Goal: Communication & Community: Answer question/provide support

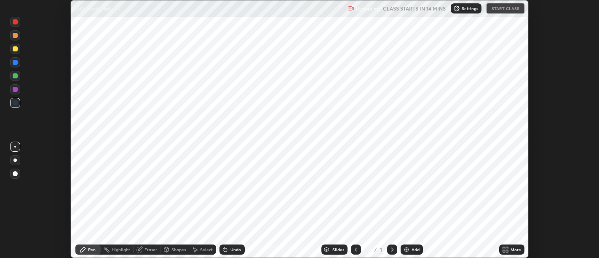
scroll to position [258, 598]
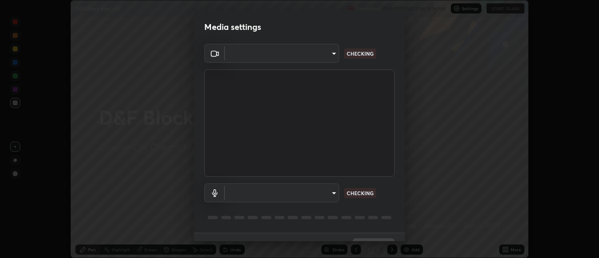
type input "d9b519daceb8a772394af6ea8e45353be5bbf62d8cb1cf3345c472de64055974"
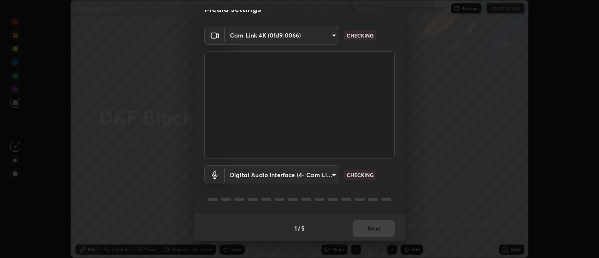
click at [280, 179] on body "Erase all D&F Block Part - 07 Recording CLASS STARTS IN 14 MINS Settings START …" at bounding box center [299, 129] width 599 height 258
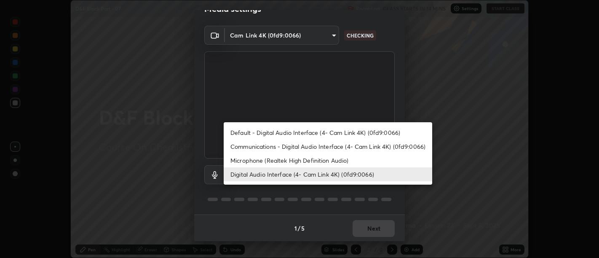
click at [284, 146] on li "Communications - Digital Audio Interface (4- Cam Link 4K) (0fd9:0066)" at bounding box center [328, 146] width 208 height 14
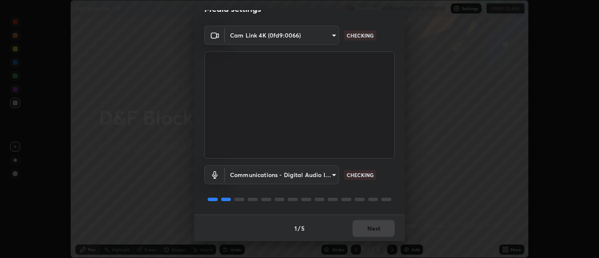
click at [269, 176] on body "Erase all D&F Block Part - 07 Recording CLASS STARTS IN 14 MINS Settings START …" at bounding box center [299, 129] width 599 height 258
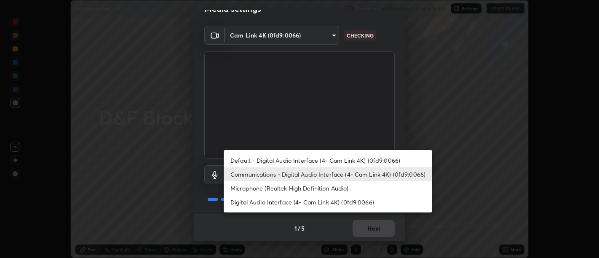
click at [264, 202] on li "Digital Audio Interface (4- Cam Link 4K) (0fd9:0066)" at bounding box center [328, 202] width 208 height 14
type input "5912877718746b52c0806f9022d40e7bdc2f1b37034d74c7cf9e990fd38ad14d"
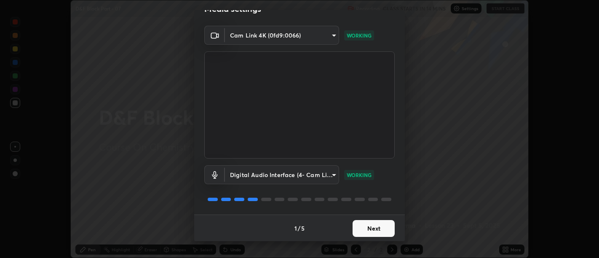
click at [368, 233] on button "Next" at bounding box center [373, 228] width 42 height 17
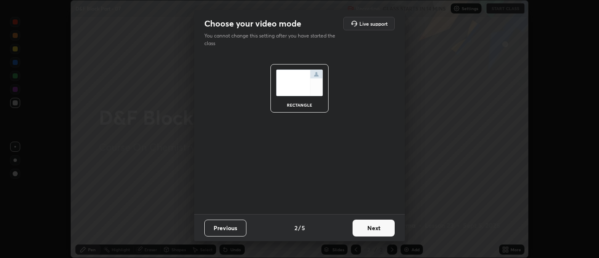
click at [375, 233] on button "Next" at bounding box center [373, 227] width 42 height 17
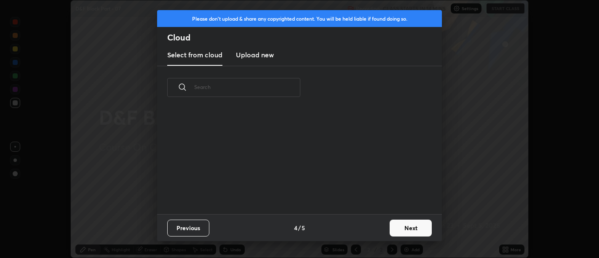
click at [381, 234] on div "Previous 4 / 5 Next" at bounding box center [299, 227] width 285 height 27
click at [381, 233] on div "Previous 4 / 5 Next" at bounding box center [299, 227] width 285 height 27
click at [395, 230] on button "Next" at bounding box center [410, 227] width 42 height 17
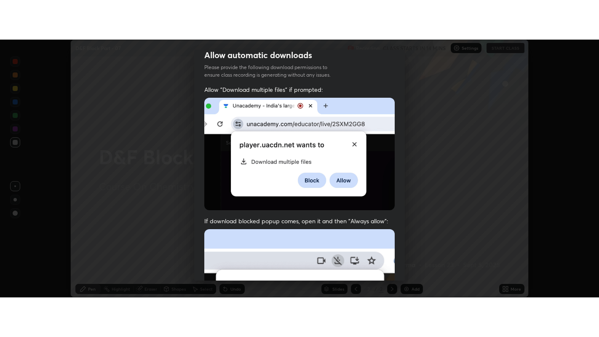
scroll to position [190, 0]
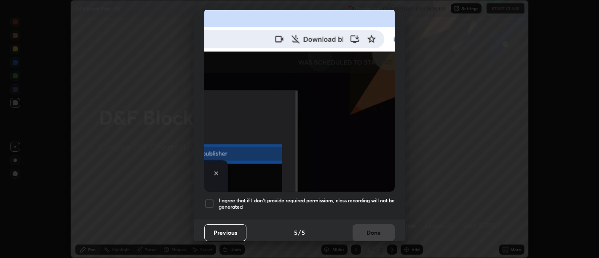
click at [375, 178] on img at bounding box center [299, 100] width 190 height 184
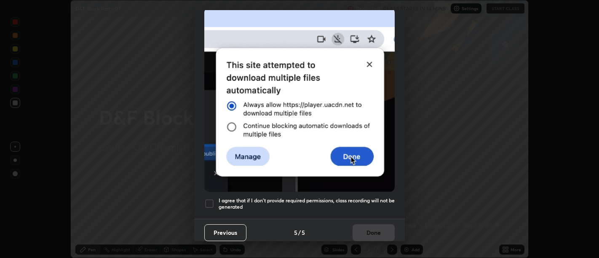
click at [370, 203] on h5 "I agree that if I don't provide required permissions, class recording will not …" at bounding box center [306, 203] width 176 height 13
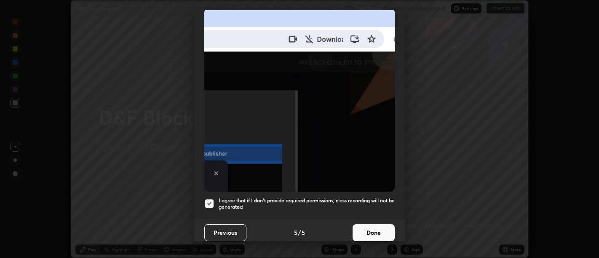
click at [375, 230] on button "Done" at bounding box center [373, 232] width 42 height 17
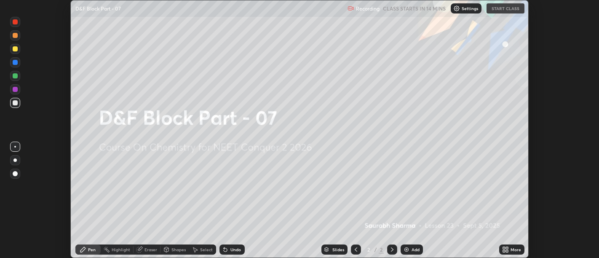
click at [506, 250] on icon at bounding box center [507, 251] width 2 height 2
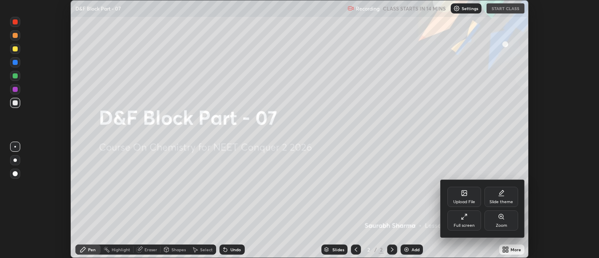
click at [473, 226] on div "Full screen" at bounding box center [463, 225] width 21 height 4
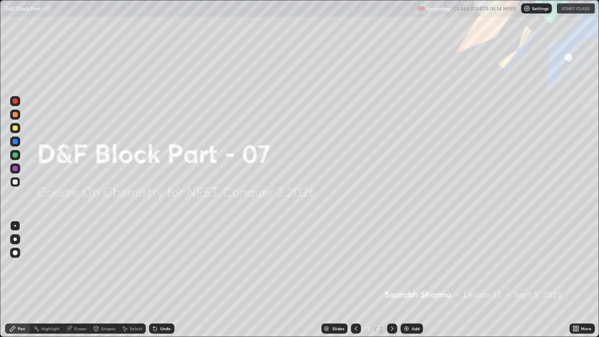
scroll to position [337, 599]
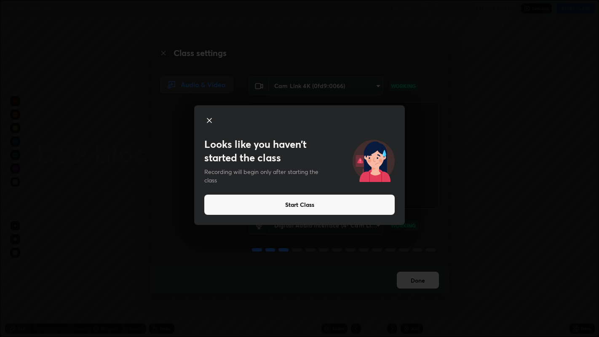
click at [386, 211] on button "Start Class" at bounding box center [299, 204] width 190 height 20
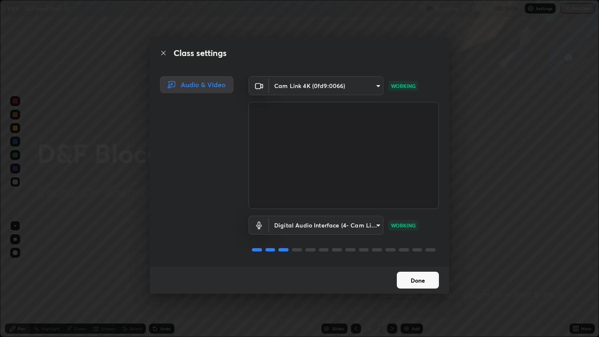
click at [411, 257] on button "Done" at bounding box center [418, 279] width 42 height 17
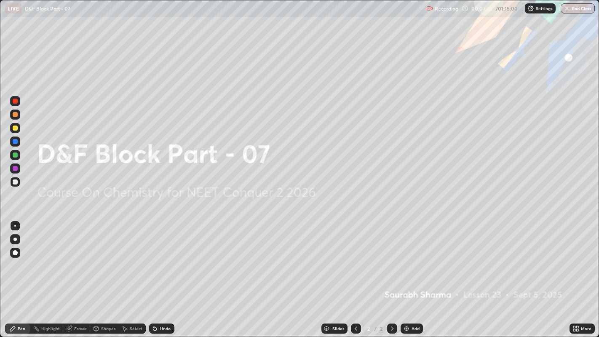
click at [413, 257] on div "Add" at bounding box center [411, 328] width 22 height 10
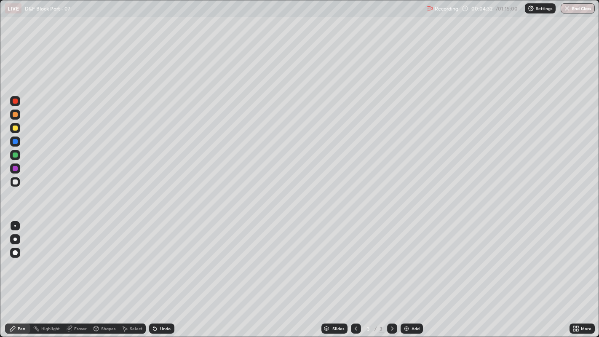
click at [18, 249] on div at bounding box center [15, 253] width 10 height 10
click at [15, 129] on div at bounding box center [15, 127] width 5 height 5
click at [100, 257] on div "Shapes" at bounding box center [104, 328] width 29 height 10
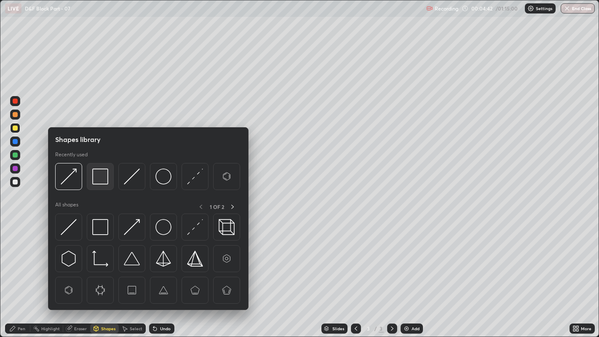
click at [96, 176] on img at bounding box center [100, 176] width 16 height 16
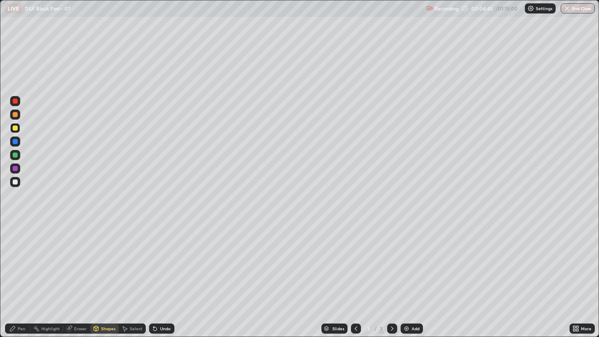
click at [18, 257] on div "Pen" at bounding box center [22, 328] width 8 height 4
click at [15, 222] on div at bounding box center [15, 226] width 10 height 10
click at [15, 180] on div at bounding box center [15, 181] width 5 height 5
click at [163, 257] on div "Undo" at bounding box center [165, 328] width 11 height 4
click at [153, 257] on icon at bounding box center [153, 326] width 1 height 1
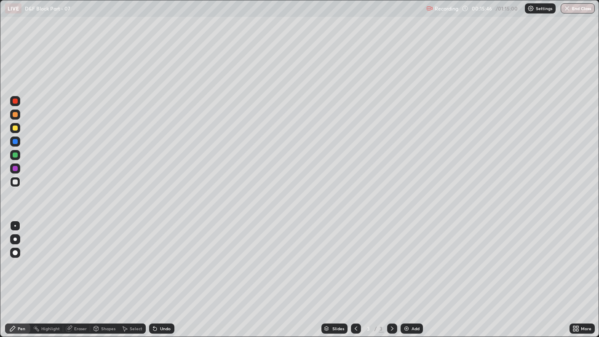
click at [154, 257] on icon at bounding box center [154, 328] width 3 height 3
click at [158, 257] on div "Undo" at bounding box center [161, 328] width 25 height 10
click at [159, 257] on div "Undo" at bounding box center [161, 328] width 25 height 10
click at [157, 257] on div "Undo" at bounding box center [161, 328] width 25 height 10
click at [414, 257] on div "Add" at bounding box center [415, 328] width 8 height 4
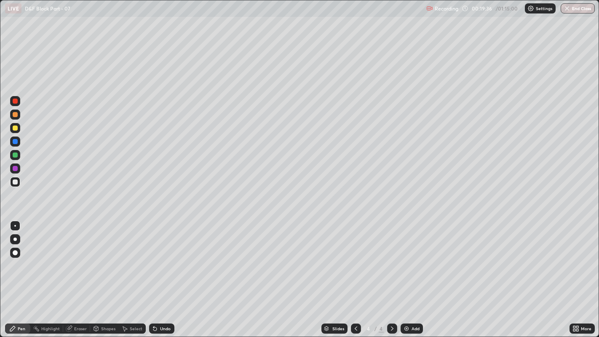
click at [13, 144] on div at bounding box center [15, 141] width 10 height 10
click at [16, 181] on div at bounding box center [15, 181] width 5 height 5
click at [16, 252] on div at bounding box center [15, 252] width 5 height 5
click at [15, 225] on div at bounding box center [15, 226] width 2 height 2
click at [351, 257] on div at bounding box center [356, 328] width 10 height 10
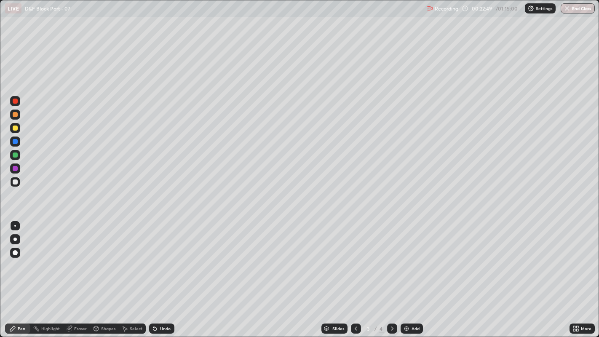
click at [391, 257] on icon at bounding box center [392, 328] width 7 height 7
click at [405, 257] on img at bounding box center [406, 328] width 7 height 7
click at [351, 257] on div at bounding box center [356, 328] width 10 height 10
click at [354, 257] on icon at bounding box center [355, 328] width 7 height 7
click at [393, 257] on div at bounding box center [392, 328] width 10 height 10
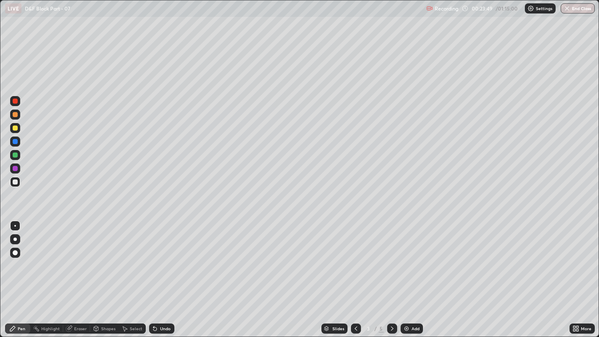
click at [391, 257] on icon at bounding box center [392, 328] width 3 height 4
click at [391, 257] on icon at bounding box center [392, 328] width 7 height 7
click at [355, 257] on icon at bounding box center [355, 328] width 7 height 7
click at [389, 257] on div at bounding box center [392, 328] width 10 height 10
click at [391, 257] on icon at bounding box center [392, 328] width 7 height 7
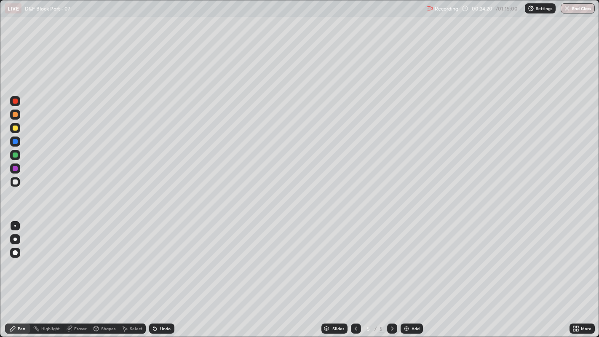
click at [161, 257] on div "Undo" at bounding box center [161, 328] width 25 height 10
click at [162, 257] on div "Undo" at bounding box center [161, 328] width 25 height 10
click at [163, 257] on div "Undo" at bounding box center [161, 328] width 25 height 10
click at [167, 257] on div "Undo" at bounding box center [160, 328] width 29 height 17
click at [407, 257] on img at bounding box center [406, 328] width 7 height 7
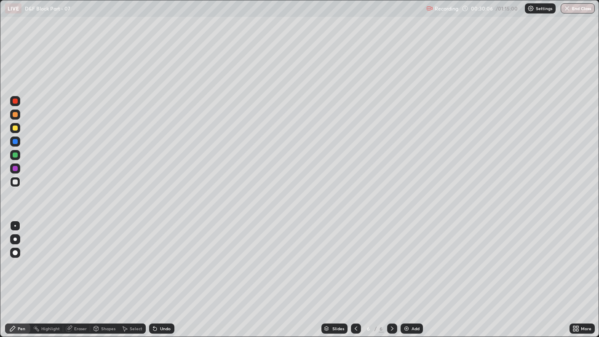
click at [160, 257] on div "Undo" at bounding box center [161, 328] width 25 height 10
click at [158, 257] on div "Undo" at bounding box center [161, 328] width 25 height 10
click at [417, 257] on div "Add" at bounding box center [415, 328] width 8 height 4
click at [163, 257] on div "Undo" at bounding box center [165, 328] width 11 height 4
click at [16, 127] on div at bounding box center [15, 127] width 5 height 5
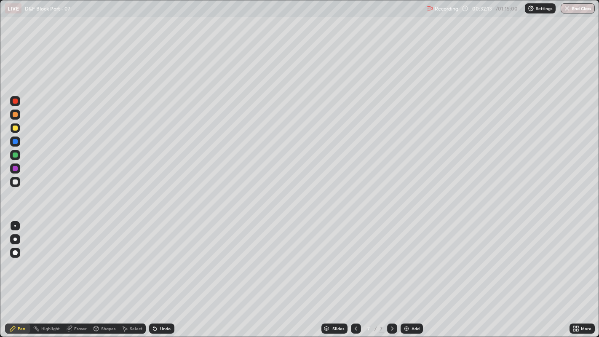
click at [13, 253] on div at bounding box center [15, 252] width 5 height 5
click at [15, 180] on div at bounding box center [15, 181] width 5 height 5
click at [15, 225] on div at bounding box center [15, 226] width 2 height 2
click at [354, 257] on icon at bounding box center [355, 328] width 7 height 7
click at [166, 257] on div "Undo" at bounding box center [161, 328] width 25 height 10
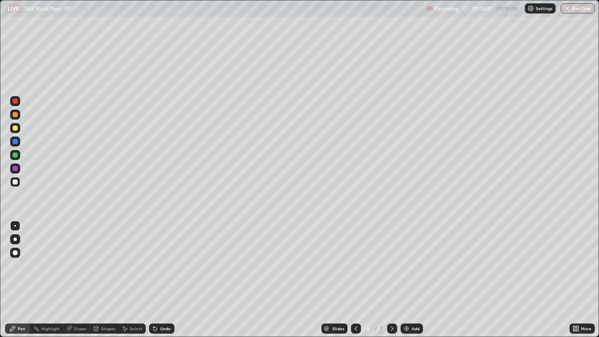
click at [391, 257] on icon at bounding box center [392, 328] width 7 height 7
click at [79, 257] on div "Eraser" at bounding box center [80, 328] width 13 height 4
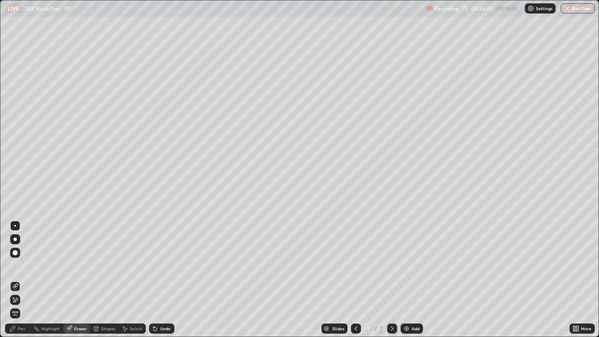
click at [13, 257] on span "Erase all" at bounding box center [15, 313] width 9 height 5
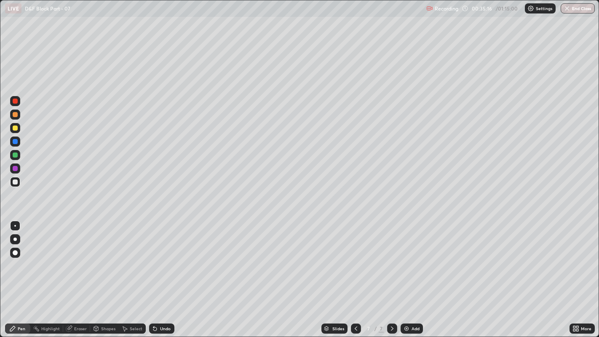
click at [56, 257] on div "Highlight" at bounding box center [50, 328] width 19 height 4
click at [74, 257] on div "Eraser" at bounding box center [80, 328] width 13 height 4
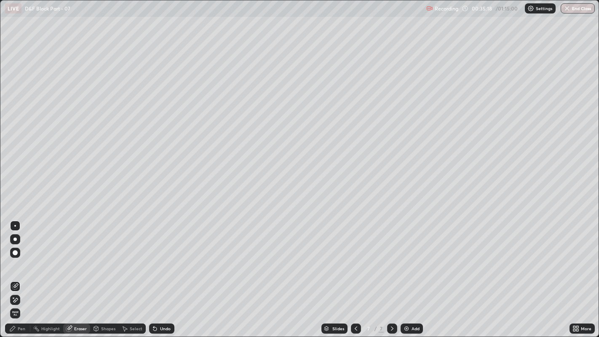
click at [20, 257] on div "Pen" at bounding box center [22, 328] width 8 height 4
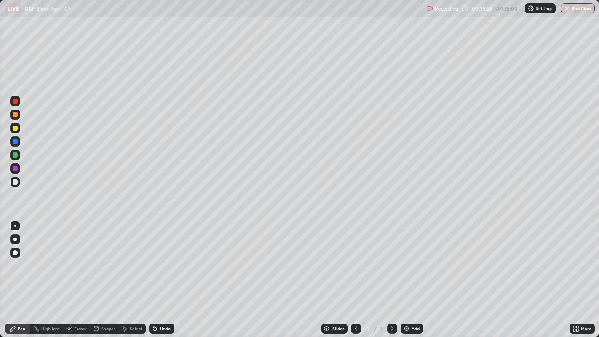
click at [16, 125] on div at bounding box center [15, 128] width 10 height 10
click at [17, 142] on div at bounding box center [15, 141] width 5 height 5
click at [153, 257] on icon at bounding box center [153, 326] width 1 height 1
click at [157, 257] on div "Undo" at bounding box center [160, 328] width 29 height 17
click at [17, 181] on div at bounding box center [15, 181] width 5 height 5
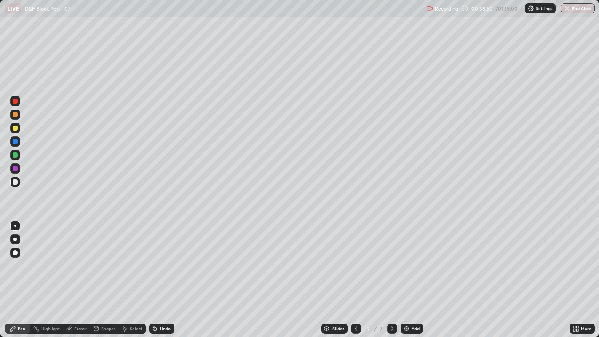
click at [16, 128] on div at bounding box center [15, 127] width 5 height 5
click at [45, 257] on div "Highlight" at bounding box center [50, 328] width 19 height 4
click at [15, 154] on div at bounding box center [15, 154] width 5 height 5
click at [128, 257] on div "Select" at bounding box center [132, 328] width 27 height 10
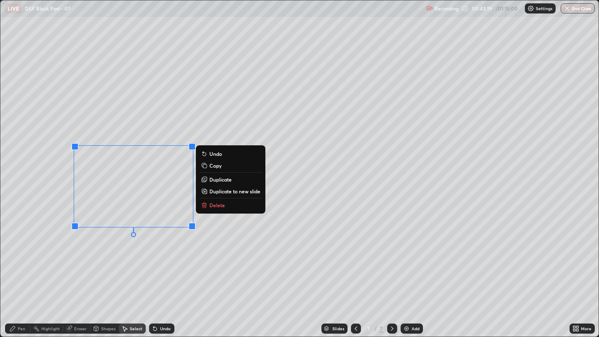
click at [225, 208] on button "Delete" at bounding box center [230, 205] width 63 height 10
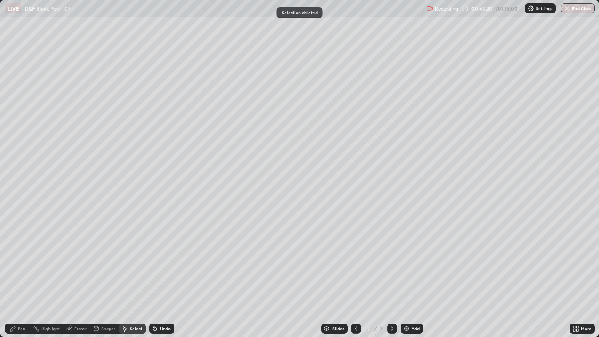
click at [21, 257] on div "Pen" at bounding box center [22, 328] width 8 height 4
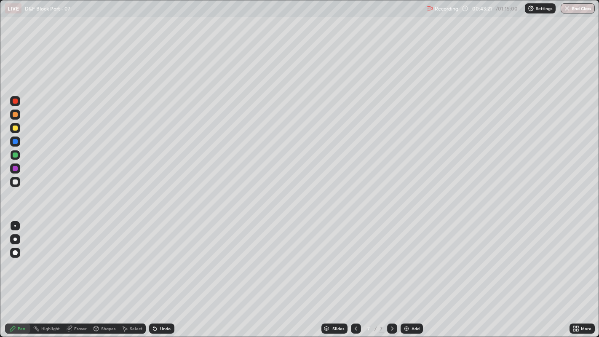
click at [50, 257] on div "Highlight" at bounding box center [50, 328] width 19 height 4
click at [17, 182] on div at bounding box center [15, 181] width 5 height 5
click at [22, 257] on div "Pen" at bounding box center [22, 328] width 8 height 4
click at [16, 128] on div at bounding box center [15, 127] width 5 height 5
click at [134, 257] on div "Select" at bounding box center [136, 328] width 13 height 4
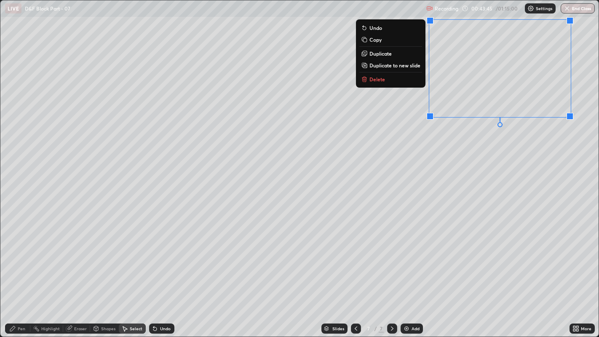
click at [398, 80] on button "Delete" at bounding box center [390, 79] width 63 height 10
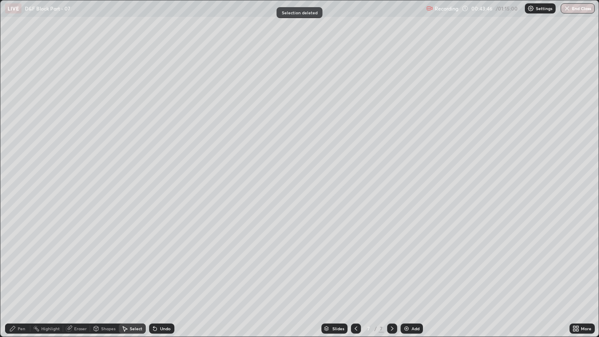
click at [22, 257] on div "Pen" at bounding box center [17, 328] width 25 height 10
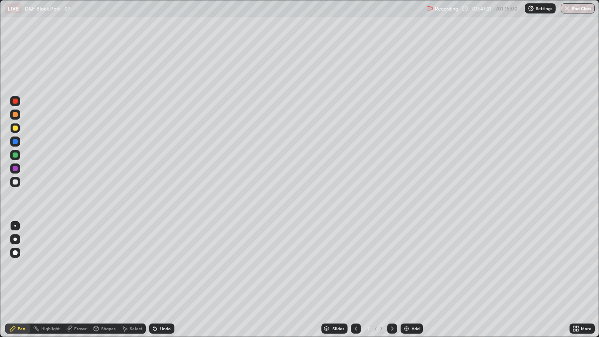
click at [16, 186] on div at bounding box center [15, 182] width 10 height 10
click at [409, 257] on div "Add" at bounding box center [411, 328] width 22 height 10
click at [79, 257] on div "Eraser" at bounding box center [80, 328] width 13 height 4
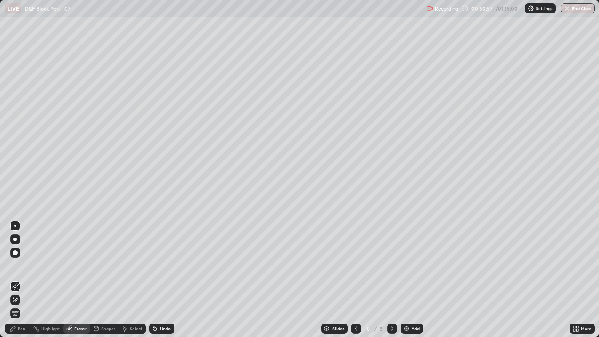
click at [19, 257] on span "Erase all" at bounding box center [15, 313] width 9 height 5
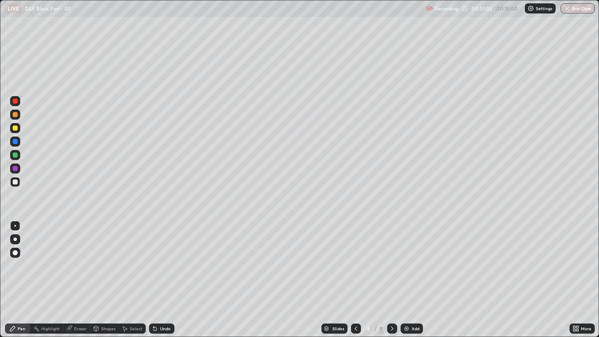
click at [17, 125] on div at bounding box center [15, 128] width 10 height 10
click at [19, 186] on div at bounding box center [15, 182] width 10 height 10
click at [75, 257] on div "Eraser" at bounding box center [80, 328] width 13 height 4
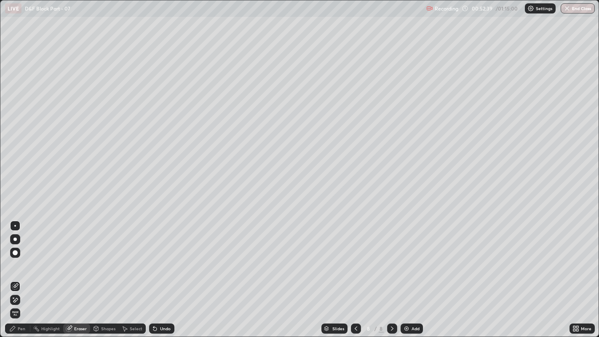
click at [18, 257] on div "Pen" at bounding box center [22, 328] width 8 height 4
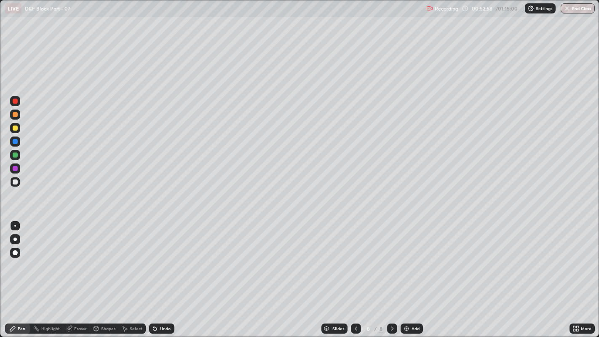
click at [13, 125] on div at bounding box center [15, 128] width 10 height 10
click at [130, 257] on div "Select" at bounding box center [136, 328] width 13 height 4
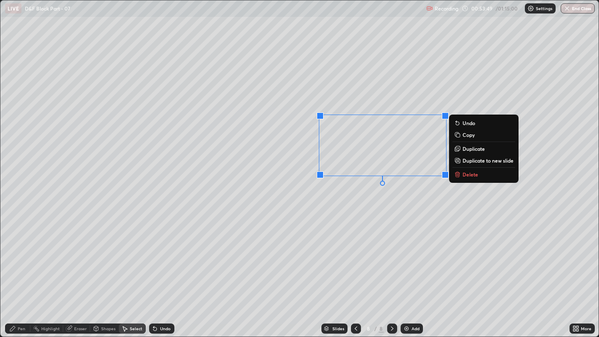
click at [421, 237] on div "0 ° Undo Copy Duplicate Duplicate to new slide Delete" at bounding box center [299, 168] width 598 height 336
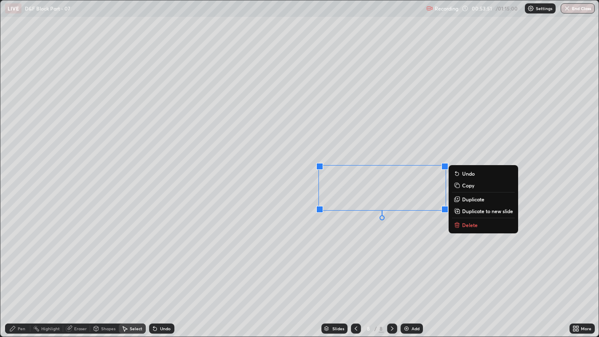
click at [408, 235] on div "0 ° Undo Copy Duplicate Duplicate to new slide Delete" at bounding box center [299, 168] width 598 height 336
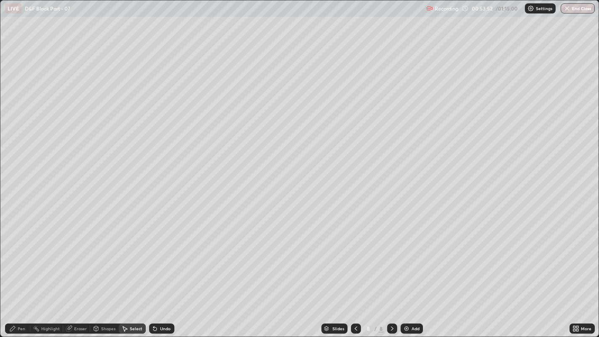
click at [98, 257] on icon at bounding box center [96, 327] width 5 height 1
click at [78, 257] on div "Eraser" at bounding box center [80, 328] width 13 height 4
click at [24, 257] on div "Pen" at bounding box center [17, 328] width 25 height 10
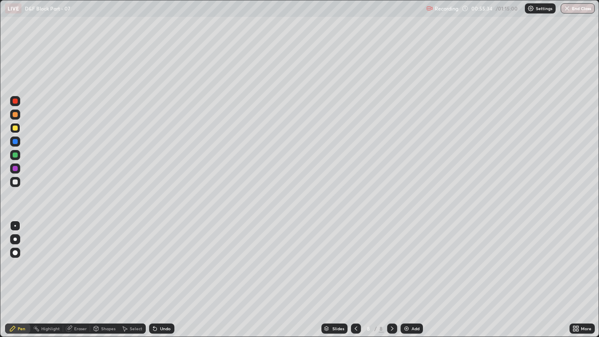
click at [411, 257] on div "Add" at bounding box center [415, 328] width 8 height 4
click at [16, 181] on div at bounding box center [15, 181] width 5 height 5
click at [13, 130] on div at bounding box center [15, 128] width 10 height 10
click at [15, 182] on div at bounding box center [15, 181] width 5 height 5
click at [17, 143] on div at bounding box center [15, 141] width 5 height 5
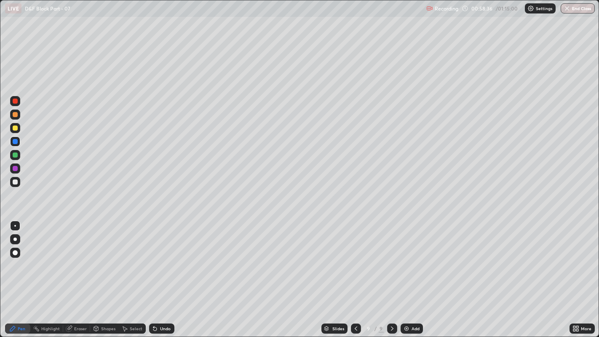
click at [21, 179] on div at bounding box center [14, 181] width 13 height 13
click at [14, 253] on div at bounding box center [15, 252] width 5 height 5
click at [131, 257] on div "Select" at bounding box center [136, 328] width 13 height 4
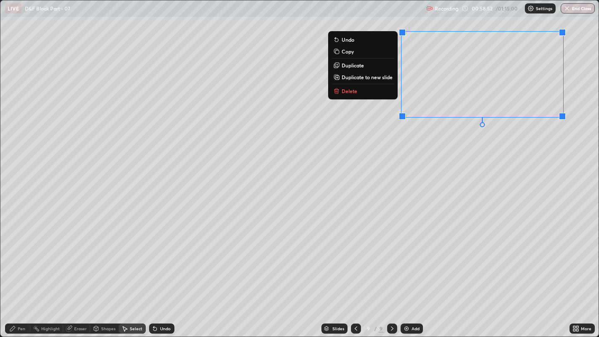
click at [359, 66] on p "Duplicate" at bounding box center [352, 65] width 22 height 7
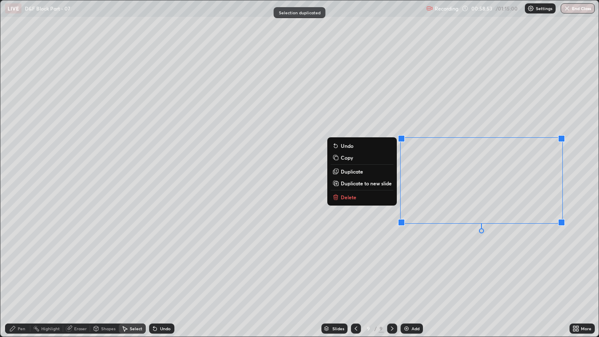
click at [477, 257] on div "0 ° Undo Copy Duplicate Duplicate to new slide Delete" at bounding box center [299, 168] width 598 height 336
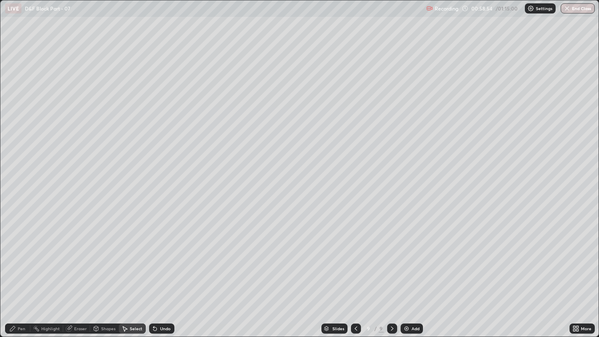
click at [74, 257] on div "Eraser" at bounding box center [76, 328] width 27 height 10
click at [25, 257] on div "Pen" at bounding box center [22, 328] width 8 height 4
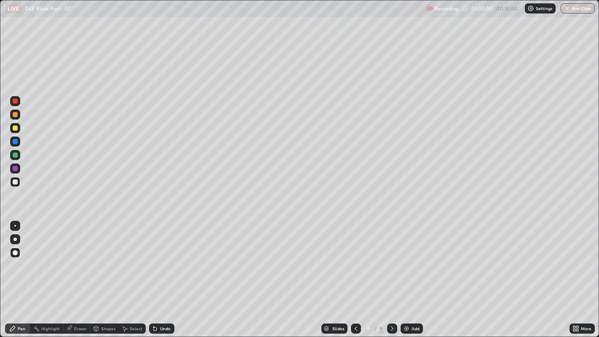
click at [409, 257] on div "Add" at bounding box center [411, 328] width 22 height 10
click at [354, 257] on icon at bounding box center [355, 328] width 7 height 7
click at [128, 257] on div "Select" at bounding box center [132, 328] width 27 height 10
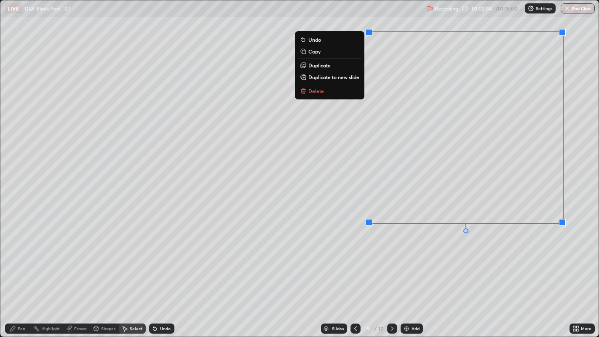
click at [330, 93] on button "Delete" at bounding box center [329, 91] width 63 height 10
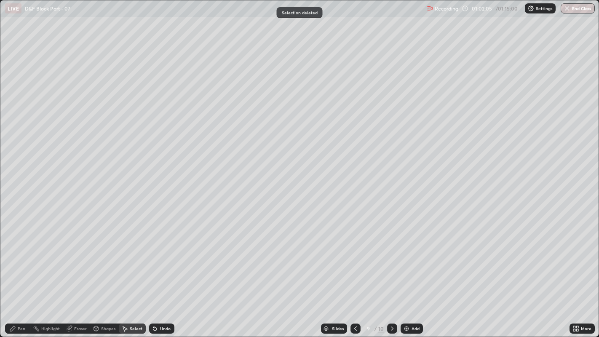
click at [23, 257] on div "Pen" at bounding box center [22, 328] width 8 height 4
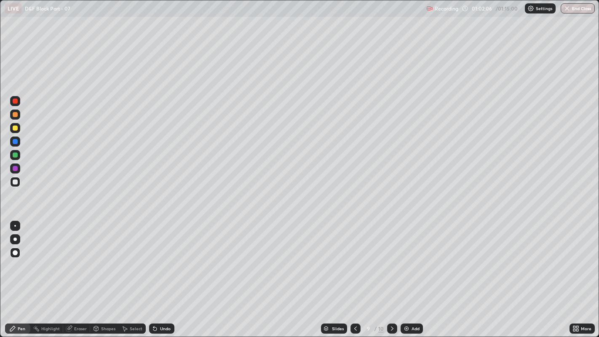
click at [354, 257] on icon at bounding box center [355, 328] width 7 height 7
click at [50, 257] on div "Highlight" at bounding box center [50, 328] width 19 height 4
click at [48, 257] on div "Highlight" at bounding box center [50, 328] width 19 height 4
click at [391, 257] on icon at bounding box center [392, 328] width 7 height 7
click at [8, 257] on div "Pen" at bounding box center [17, 328] width 25 height 10
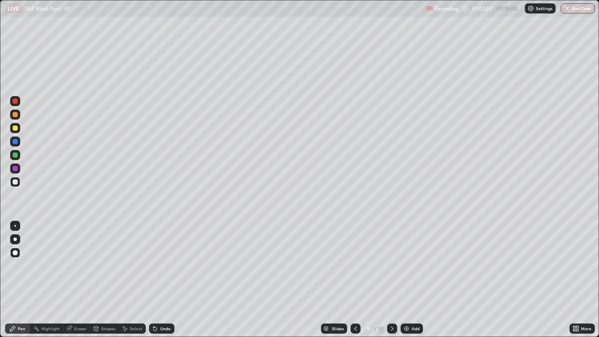
click at [133, 257] on div "Select" at bounding box center [136, 328] width 13 height 4
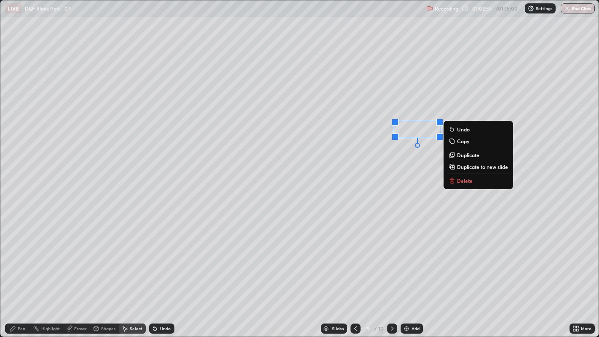
click at [398, 158] on div "0 ° Undo Copy Duplicate Duplicate to new slide Delete" at bounding box center [299, 168] width 598 height 336
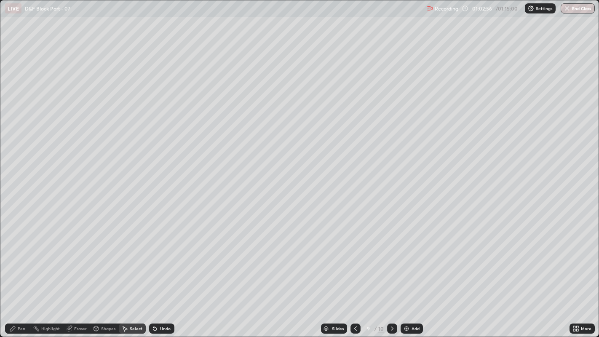
click at [18, 257] on div "Pen" at bounding box center [22, 328] width 8 height 4
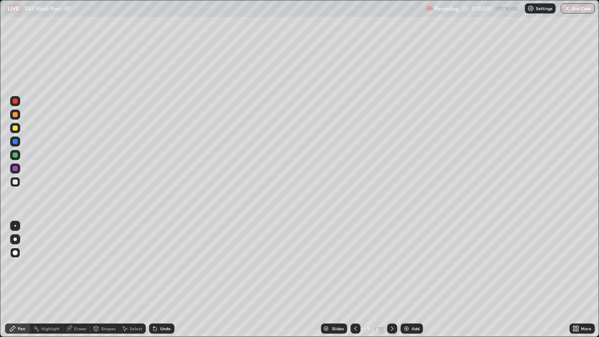
click at [18, 257] on div "Pen" at bounding box center [22, 328] width 8 height 4
click at [15, 225] on div at bounding box center [15, 226] width 2 height 2
click at [15, 128] on div at bounding box center [15, 127] width 5 height 5
click at [15, 182] on div at bounding box center [15, 181] width 5 height 5
click at [16, 251] on div at bounding box center [15, 252] width 5 height 5
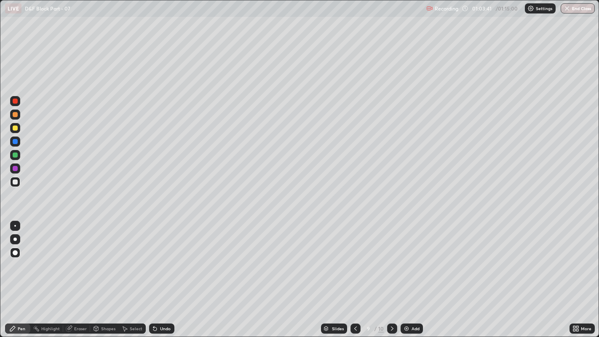
click at [17, 180] on div at bounding box center [15, 181] width 5 height 5
click at [15, 225] on div at bounding box center [15, 226] width 2 height 2
click at [14, 127] on div at bounding box center [15, 127] width 5 height 5
click at [16, 181] on div at bounding box center [15, 181] width 5 height 5
click at [96, 257] on icon at bounding box center [96, 327] width 5 height 1
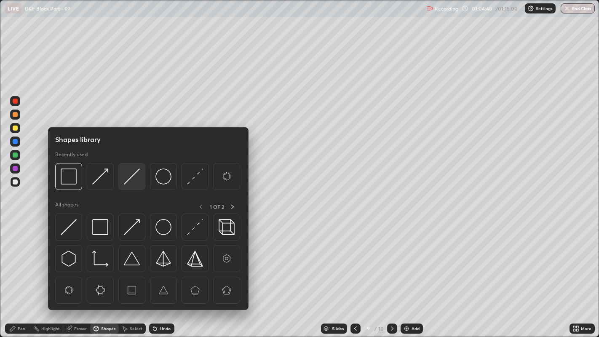
click at [128, 180] on img at bounding box center [132, 176] width 16 height 16
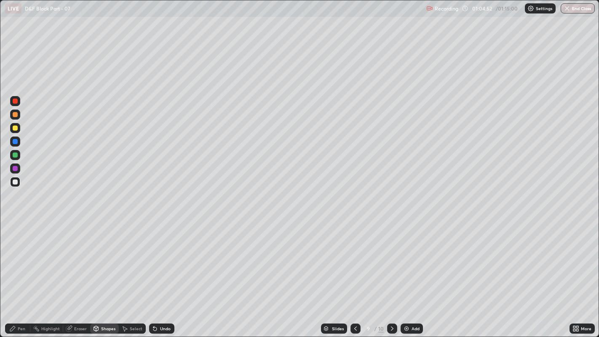
click at [19, 257] on div "Pen" at bounding box center [17, 328] width 25 height 10
click at [389, 257] on div at bounding box center [392, 328] width 10 height 10
click at [82, 257] on div "Eraser" at bounding box center [80, 328] width 13 height 4
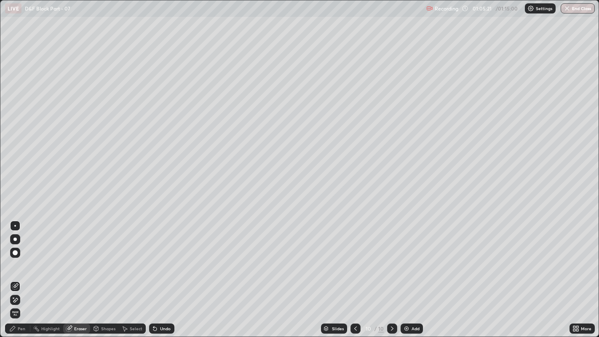
click at [15, 257] on span "Erase all" at bounding box center [15, 313] width 9 height 5
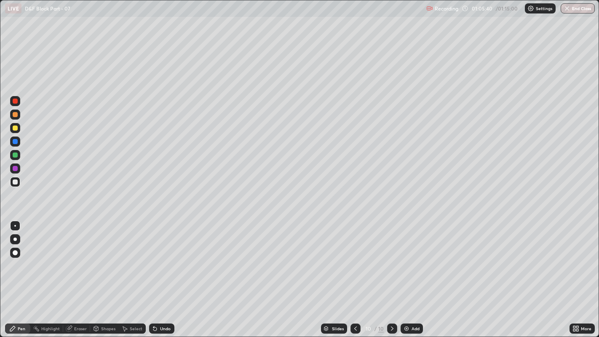
click at [128, 257] on div "Select" at bounding box center [132, 328] width 27 height 10
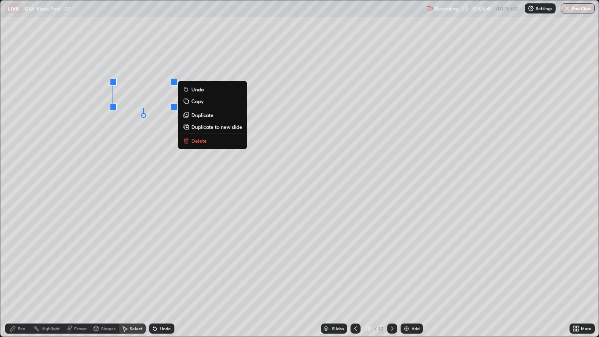
click at [196, 116] on p "Duplicate" at bounding box center [202, 115] width 22 height 7
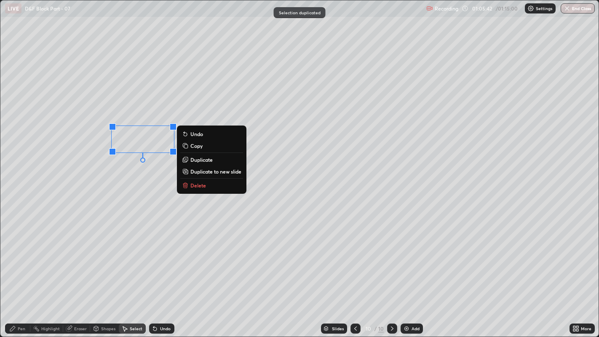
click at [139, 168] on div "0 ° Undo Copy Duplicate Duplicate to new slide Delete" at bounding box center [299, 168] width 598 height 336
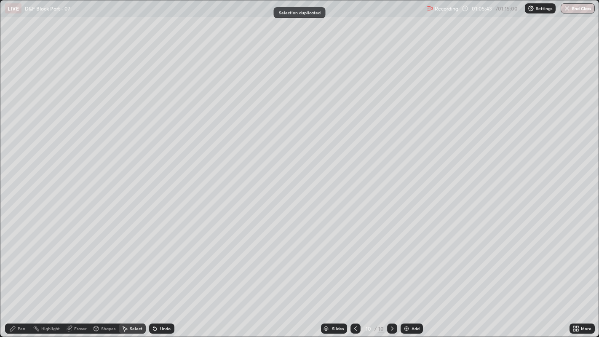
click at [21, 257] on div "Pen" at bounding box center [22, 328] width 8 height 4
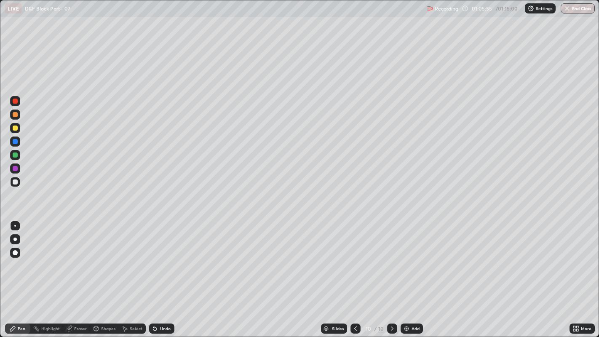
click at [128, 257] on div "Select" at bounding box center [132, 328] width 27 height 10
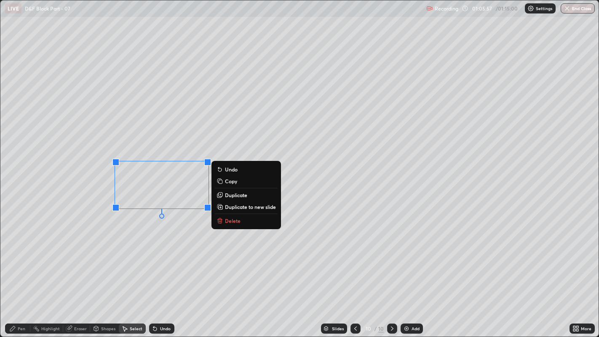
click at [231, 197] on p "Duplicate" at bounding box center [236, 195] width 22 height 7
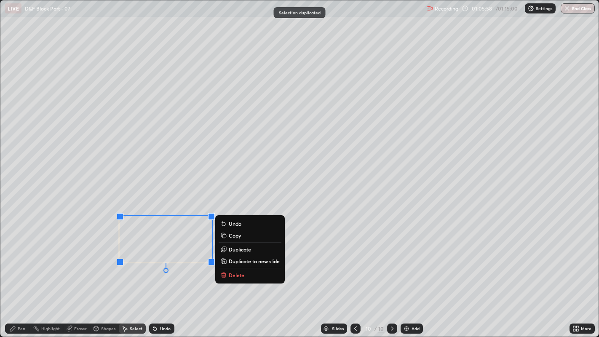
click at [158, 257] on div "0 ° Undo Copy Duplicate Duplicate to new slide Delete" at bounding box center [299, 168] width 598 height 336
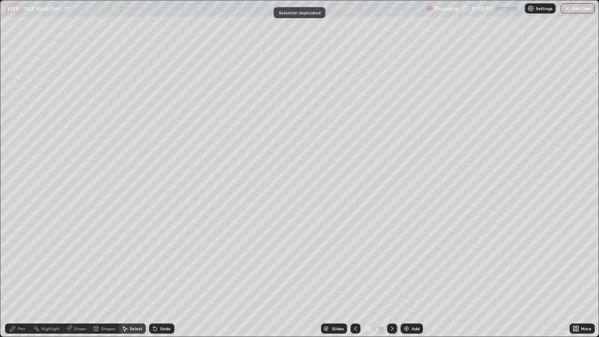
click at [85, 257] on div "Eraser" at bounding box center [80, 328] width 13 height 4
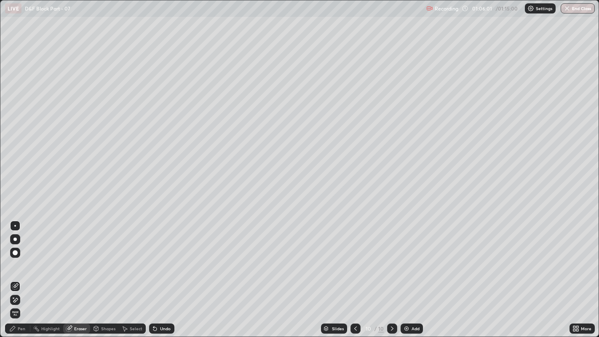
click at [16, 257] on div "Pen" at bounding box center [17, 328] width 25 height 10
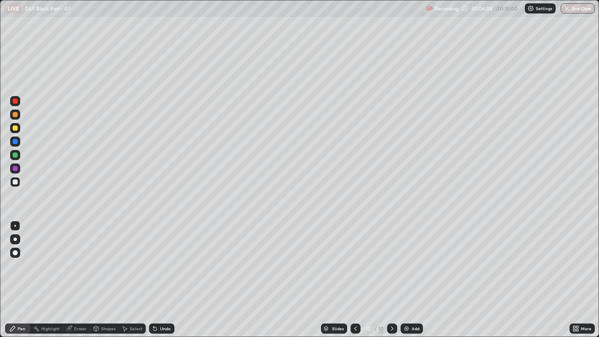
click at [13, 128] on div at bounding box center [15, 127] width 5 height 5
click at [15, 253] on div at bounding box center [15, 252] width 5 height 5
click at [19, 181] on div at bounding box center [15, 182] width 10 height 10
click at [15, 225] on div at bounding box center [15, 226] width 2 height 2
click at [19, 132] on div at bounding box center [15, 128] width 10 height 10
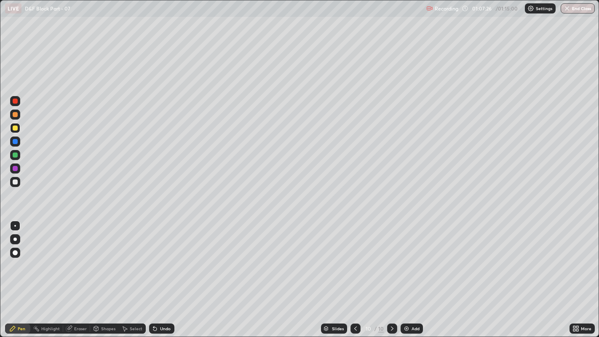
click at [16, 181] on div at bounding box center [15, 181] width 5 height 5
click at [406, 257] on img at bounding box center [406, 328] width 7 height 7
click at [72, 257] on div "Eraser" at bounding box center [76, 328] width 27 height 10
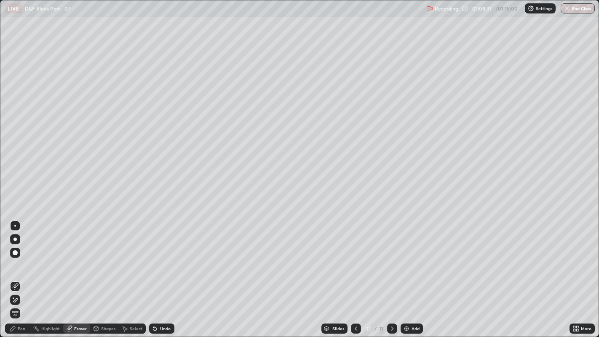
click at [15, 257] on span "Erase all" at bounding box center [15, 313] width 9 height 5
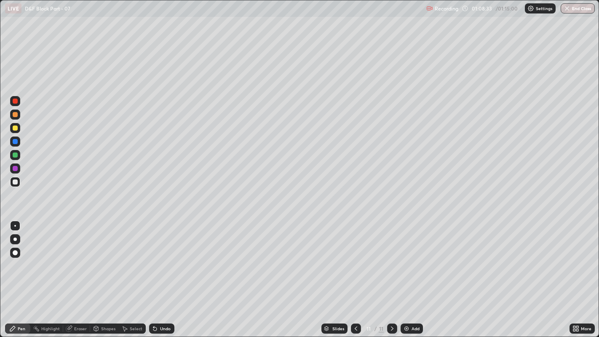
click at [155, 257] on icon at bounding box center [155, 328] width 7 height 7
click at [153, 257] on div "Undo" at bounding box center [161, 328] width 25 height 10
click at [165, 257] on div "Undo" at bounding box center [165, 328] width 11 height 4
click at [162, 257] on div "Undo" at bounding box center [165, 328] width 11 height 4
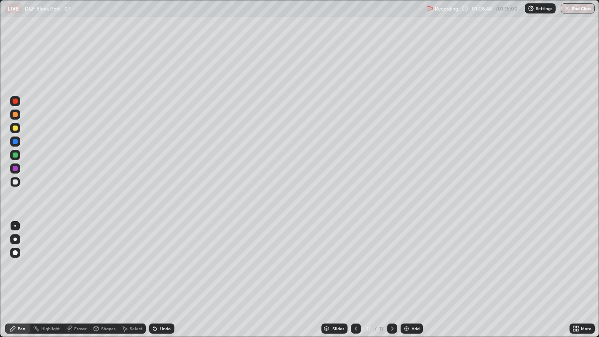
click at [158, 257] on div "Undo" at bounding box center [161, 328] width 25 height 10
click at [133, 257] on div "Select" at bounding box center [136, 328] width 13 height 4
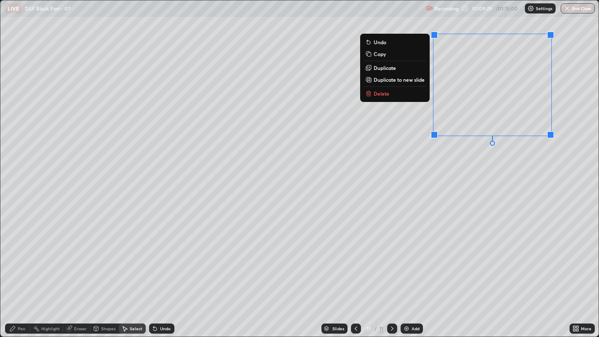
click at [390, 96] on button "Delete" at bounding box center [394, 93] width 63 height 10
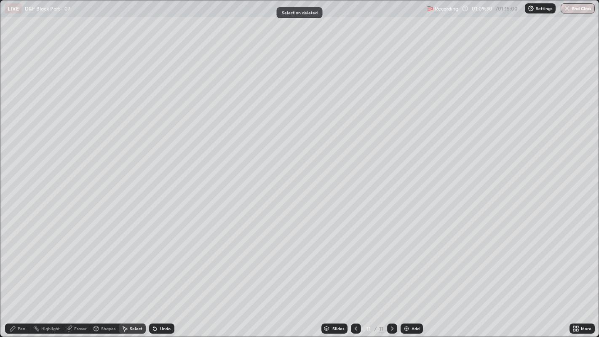
click at [13, 257] on icon at bounding box center [12, 328] width 5 height 5
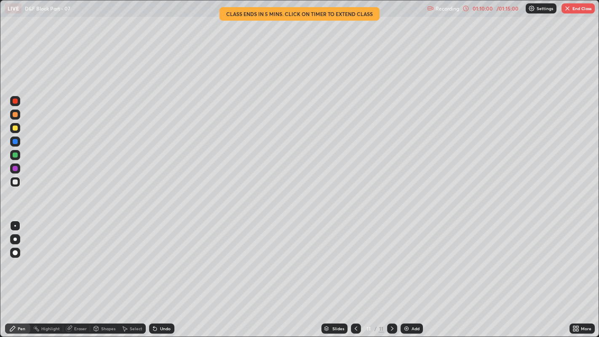
click at [153, 257] on icon at bounding box center [153, 326] width 1 height 1
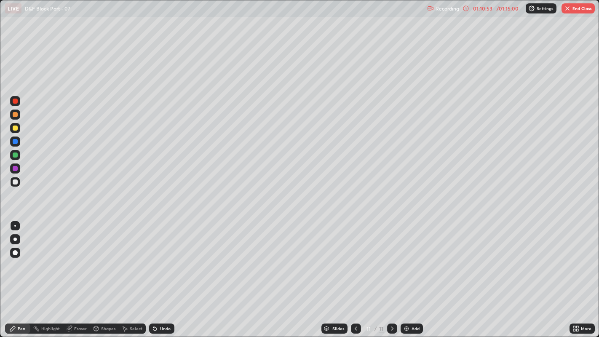
click at [168, 257] on div "Undo" at bounding box center [161, 328] width 25 height 10
click at [72, 257] on div "Eraser" at bounding box center [76, 328] width 27 height 10
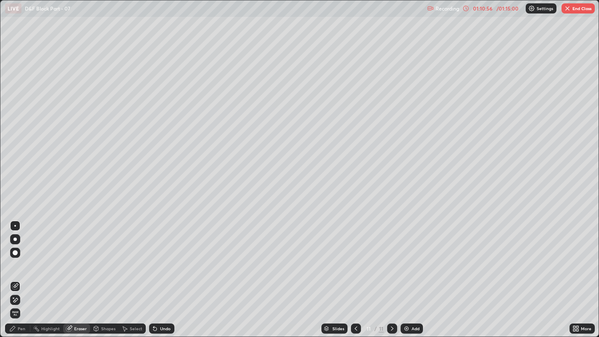
click at [17, 257] on div "Pen" at bounding box center [17, 328] width 25 height 10
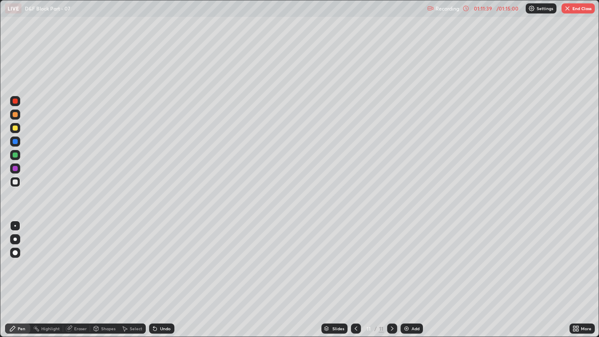
click at [14, 132] on div at bounding box center [15, 128] width 10 height 10
click at [127, 257] on div "Select" at bounding box center [132, 328] width 27 height 10
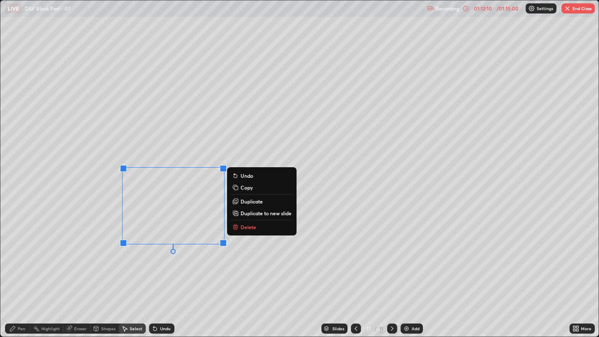
click at [264, 227] on button "Delete" at bounding box center [261, 227] width 63 height 10
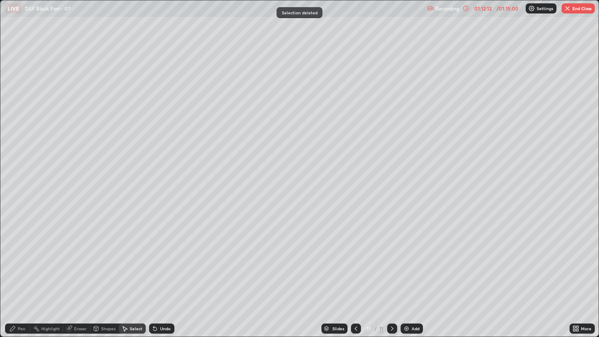
click at [69, 257] on icon at bounding box center [69, 327] width 5 height 4
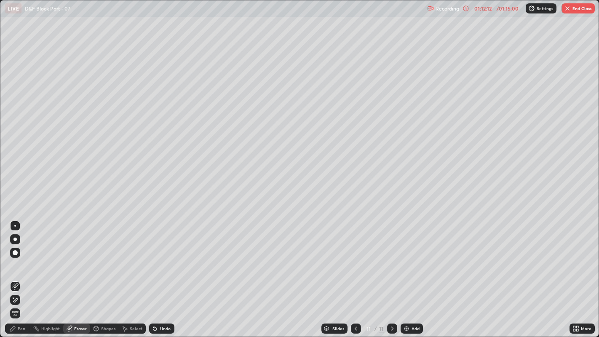
click at [16, 257] on icon at bounding box center [15, 299] width 7 height 7
click at [19, 257] on div "Pen" at bounding box center [22, 328] width 8 height 4
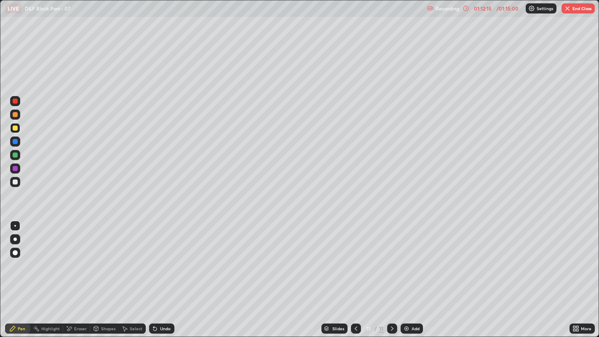
click at [76, 257] on div "Eraser" at bounding box center [80, 328] width 13 height 4
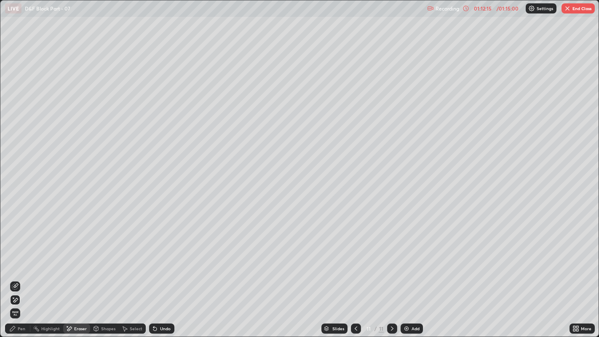
click at [14, 257] on icon at bounding box center [15, 285] width 5 height 4
click at [12, 257] on icon at bounding box center [12, 328] width 5 height 5
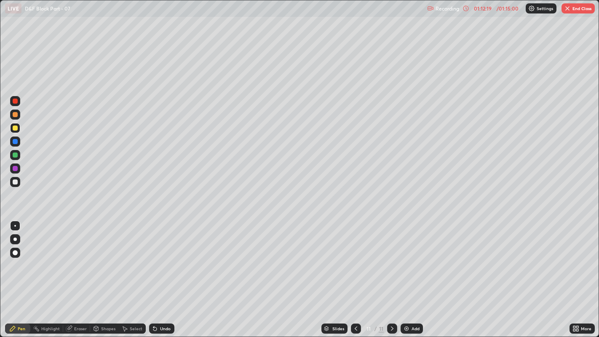
click at [406, 257] on img at bounding box center [406, 328] width 7 height 7
click at [355, 257] on icon at bounding box center [355, 328] width 7 height 7
click at [15, 257] on icon at bounding box center [12, 328] width 7 height 7
click at [15, 182] on div at bounding box center [15, 181] width 5 height 5
click at [15, 255] on div at bounding box center [15, 253] width 10 height 10
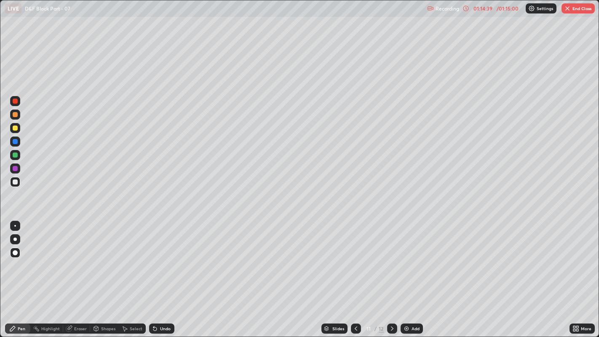
click at [15, 225] on div at bounding box center [15, 226] width 2 height 2
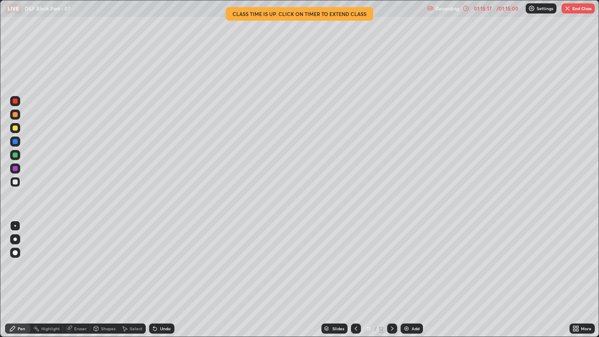
click at [581, 8] on button "End Class" at bounding box center [577, 8] width 33 height 10
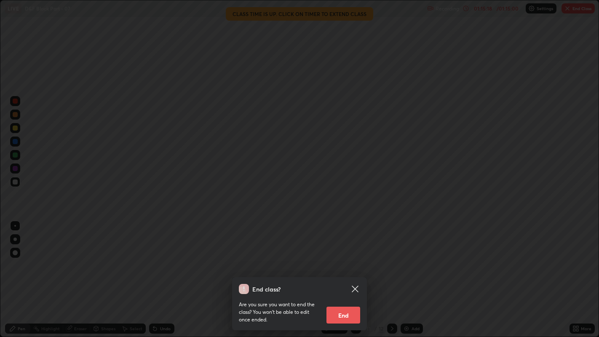
click at [346, 257] on button "End" at bounding box center [343, 314] width 34 height 17
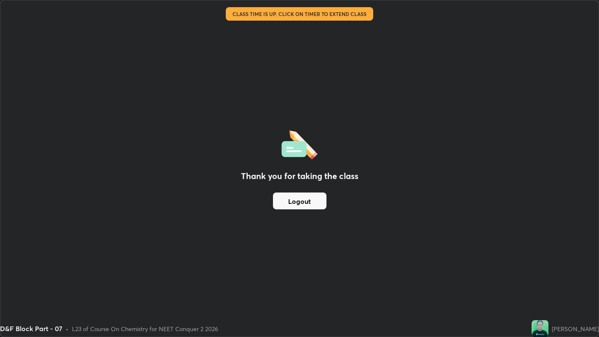
click at [300, 203] on button "Logout" at bounding box center [299, 200] width 53 height 17
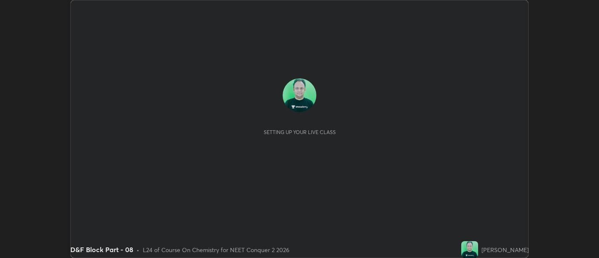
scroll to position [258, 598]
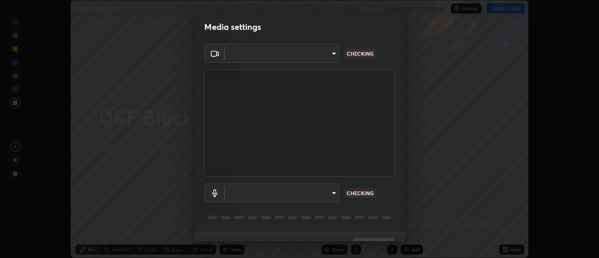
type input "d9b519daceb8a772394af6ea8e45353be5bbf62d8cb1cf3345c472de64055974"
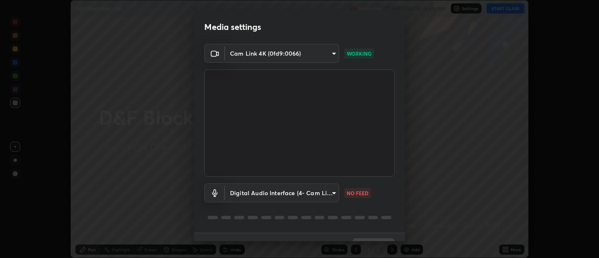
scroll to position [18, 0]
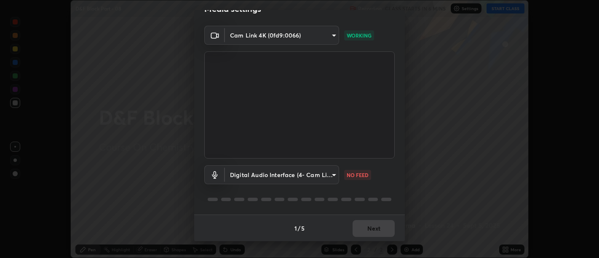
click at [314, 179] on body "Erase all D&F Block Part - 08 Recording CLASS STARTS IN 6 MINS Settings START C…" at bounding box center [299, 129] width 599 height 258
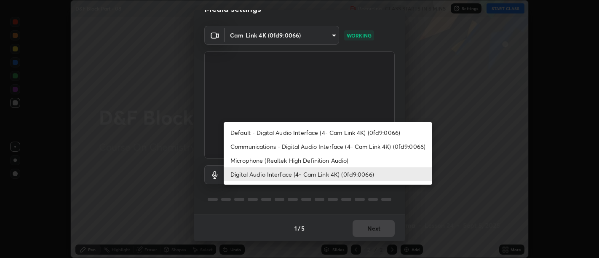
click at [308, 167] on li "Digital Audio Interface (4- Cam Link 4K) (0fd9:0066)" at bounding box center [328, 174] width 208 height 14
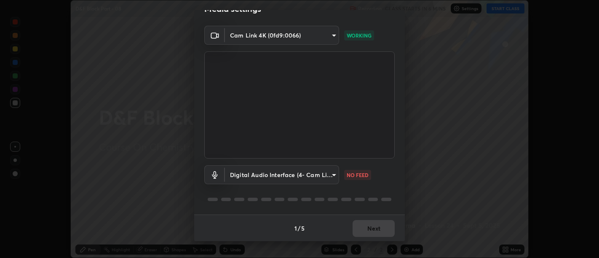
click at [299, 180] on body "Erase all D&F Block Part - 08 Recording CLASS STARTS IN 6 MINS Settings START C…" at bounding box center [299, 129] width 599 height 258
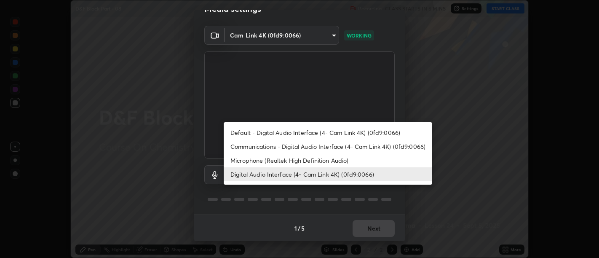
click at [286, 176] on li "Digital Audio Interface (4- Cam Link 4K) (0fd9:0066)" at bounding box center [328, 174] width 208 height 14
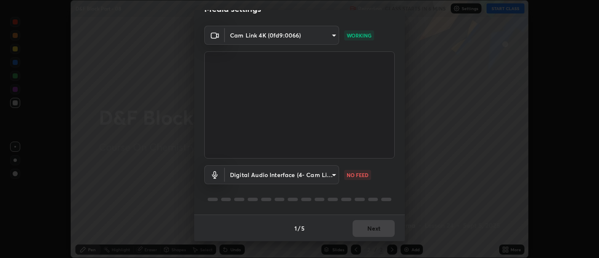
click at [308, 173] on body "Erase all D&F Block Part - 08 Recording CLASS STARTS IN 6 MINS Settings START C…" at bounding box center [299, 129] width 599 height 258
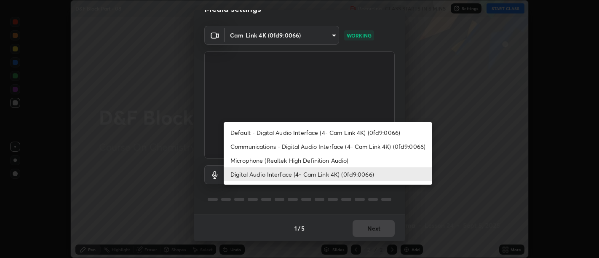
click at [314, 150] on li "Communications - Digital Audio Interface (4- Cam Link 4K) (0fd9:0066)" at bounding box center [328, 146] width 208 height 14
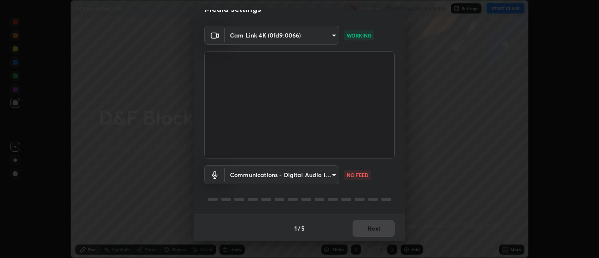
click at [302, 176] on body "Erase all D&F Block Part - 08 Recording CLASS STARTS IN 6 MINS Settings START C…" at bounding box center [299, 129] width 599 height 258
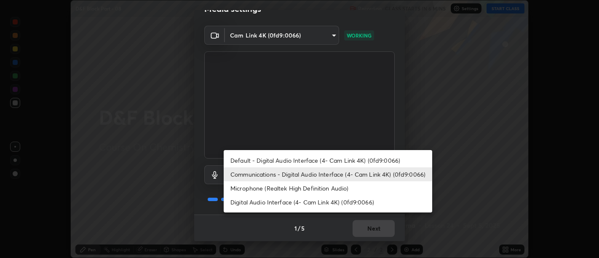
click at [311, 210] on ul "Default - Digital Audio Interface (4- Cam Link 4K) (0fd9:0066) Communications -…" at bounding box center [328, 181] width 208 height 62
click at [338, 201] on li "Digital Audio Interface (4- Cam Link 4K) (0fd9:0066)" at bounding box center [328, 202] width 208 height 14
type input "5912877718746b52c0806f9022d40e7bdc2f1b37034d74c7cf9e990fd38ad14d"
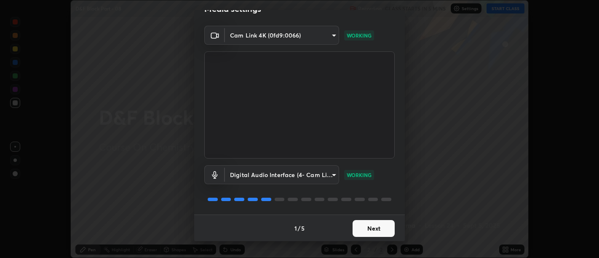
click at [375, 227] on button "Next" at bounding box center [373, 228] width 42 height 17
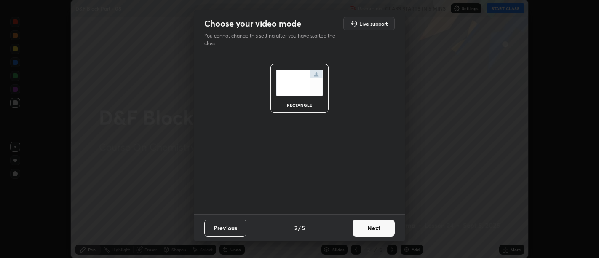
click at [377, 232] on button "Next" at bounding box center [373, 227] width 42 height 17
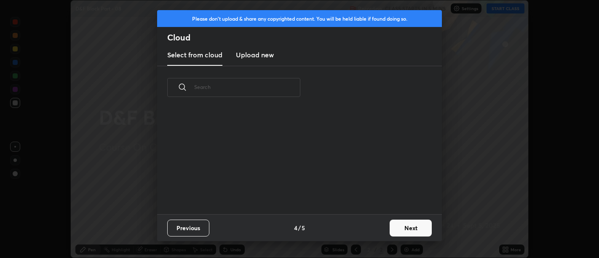
click at [377, 231] on div "Previous 4 / 5 Next" at bounding box center [299, 227] width 285 height 27
click at [394, 232] on button "Next" at bounding box center [410, 227] width 42 height 17
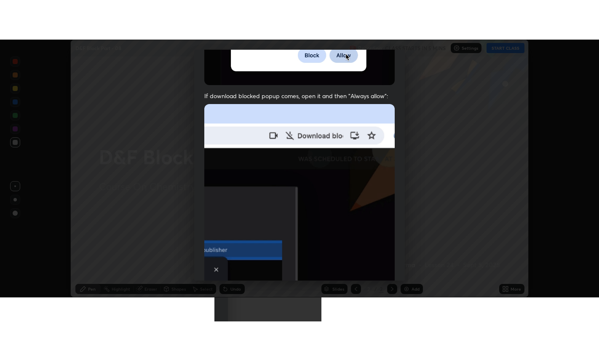
scroll to position [190, 0]
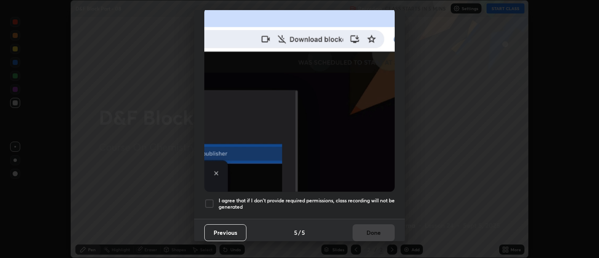
click at [369, 205] on h5 "I agree that if I don't provide required permissions, class recording will not …" at bounding box center [306, 203] width 176 height 13
click at [373, 202] on h5 "I agree that if I don't provide required permissions, class recording will not …" at bounding box center [306, 203] width 176 height 13
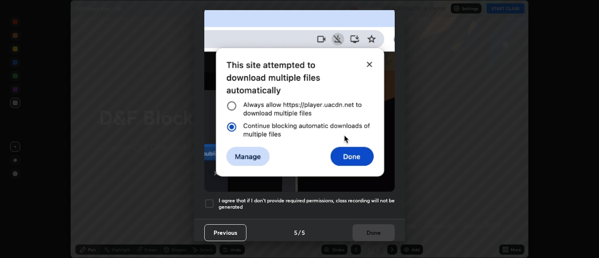
click at [377, 203] on h5 "I agree that if I don't provide required permissions, class recording will not …" at bounding box center [306, 203] width 176 height 13
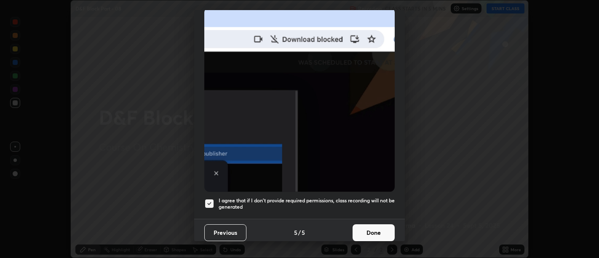
click at [374, 227] on button "Done" at bounding box center [373, 232] width 42 height 17
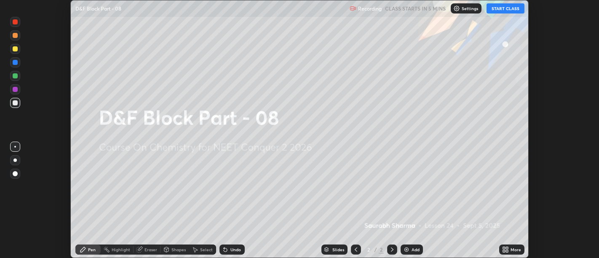
click at [507, 248] on icon at bounding box center [507, 248] width 2 height 2
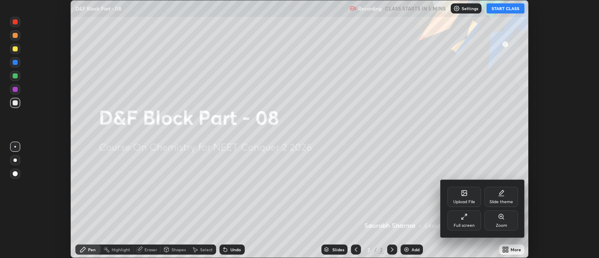
click at [466, 221] on div "Full screen" at bounding box center [464, 220] width 34 height 20
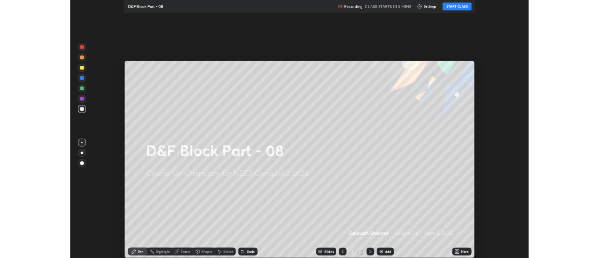
scroll to position [337, 599]
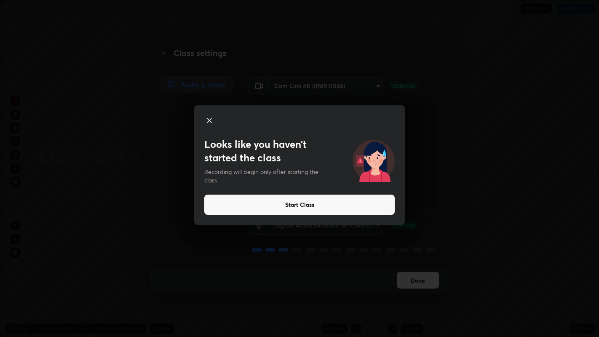
click at [365, 202] on button "Start Class" at bounding box center [299, 204] width 190 height 20
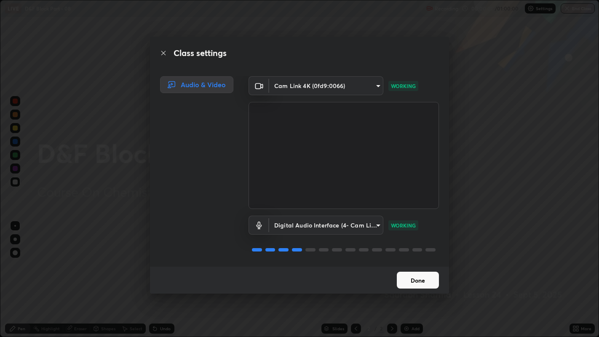
click at [407, 257] on button "Done" at bounding box center [418, 279] width 42 height 17
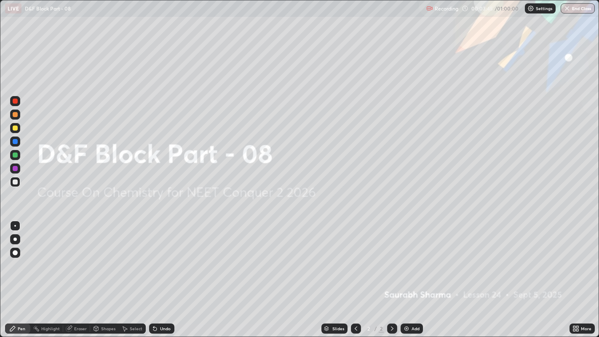
click at [415, 257] on div "Add" at bounding box center [415, 328] width 8 height 4
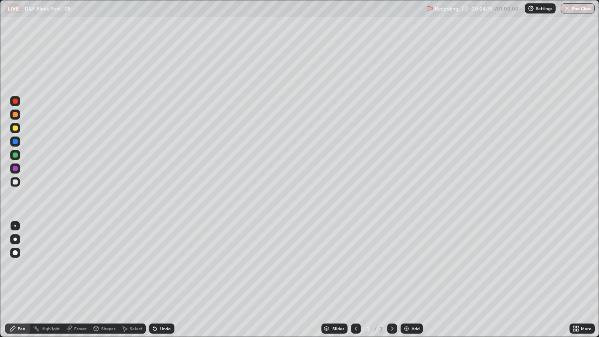
click at [164, 257] on div "Undo" at bounding box center [161, 328] width 25 height 10
click at [131, 257] on div "Select" at bounding box center [136, 328] width 13 height 4
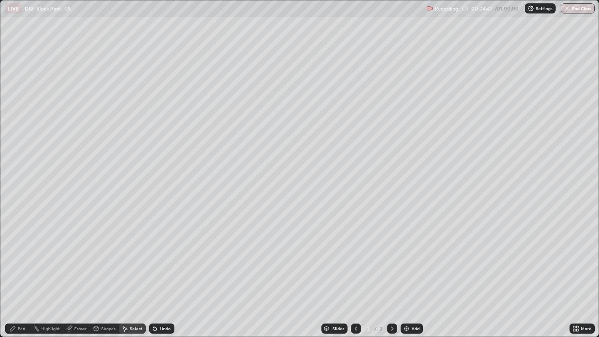
click at [17, 257] on div "Pen" at bounding box center [17, 328] width 25 height 10
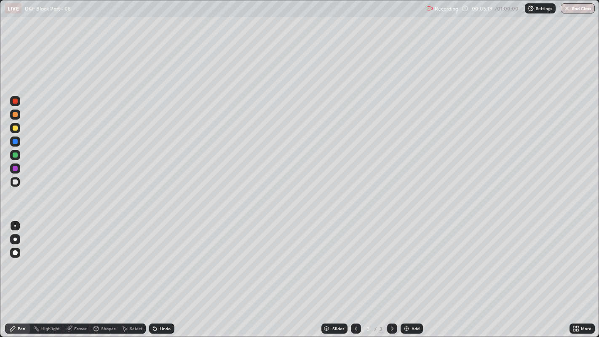
click at [166, 257] on div "Undo" at bounding box center [161, 328] width 25 height 10
click at [162, 257] on div "Undo" at bounding box center [161, 328] width 25 height 10
click at [161, 257] on div "Undo" at bounding box center [165, 328] width 11 height 4
click at [158, 257] on div "Undo" at bounding box center [161, 328] width 25 height 10
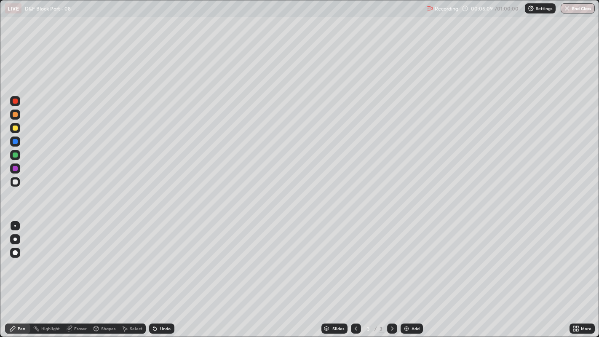
click at [159, 257] on div "Undo" at bounding box center [161, 328] width 25 height 10
click at [14, 127] on div at bounding box center [15, 127] width 5 height 5
click at [137, 257] on div "Select" at bounding box center [136, 328] width 13 height 4
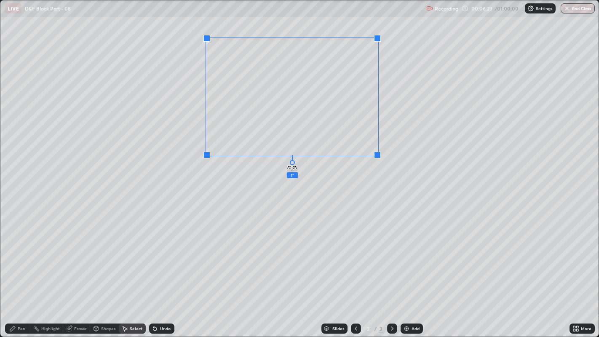
click at [292, 162] on div at bounding box center [292, 162] width 5 height 5
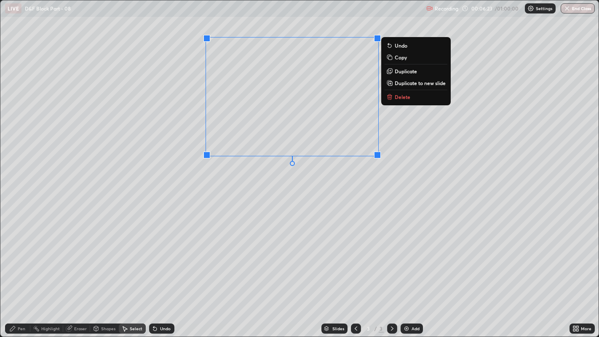
click at [261, 177] on div "0 ° Undo Copy Duplicate Duplicate to new slide Delete" at bounding box center [299, 168] width 598 height 336
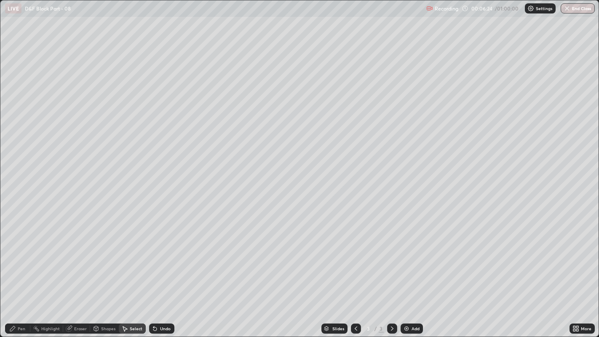
click at [21, 257] on div "Pen" at bounding box center [22, 328] width 8 height 4
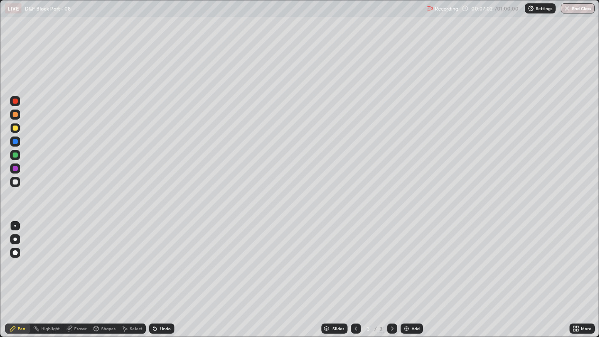
click at [167, 257] on div "Undo" at bounding box center [165, 328] width 11 height 4
click at [164, 257] on div "Undo" at bounding box center [165, 328] width 11 height 4
click at [165, 257] on div "Undo" at bounding box center [165, 328] width 11 height 4
click at [127, 257] on div "Select" at bounding box center [132, 328] width 27 height 10
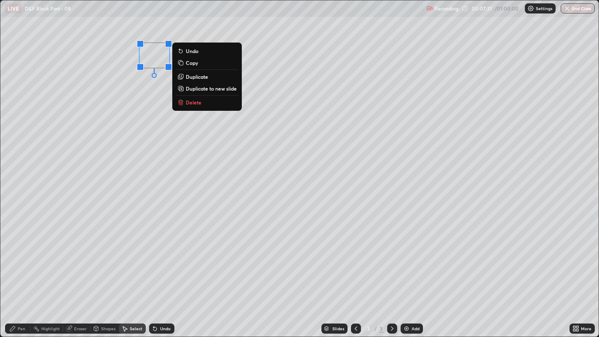
click at [200, 103] on p "Delete" at bounding box center [194, 102] width 16 height 7
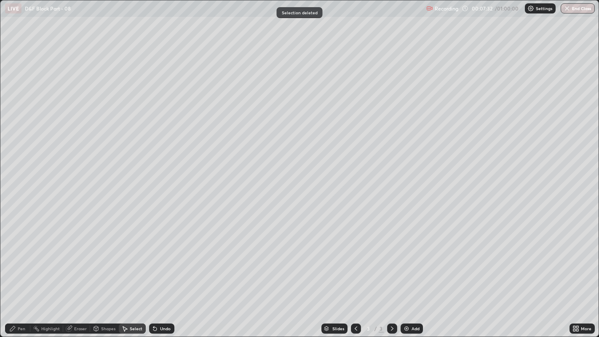
click at [15, 257] on div "Pen" at bounding box center [17, 328] width 25 height 10
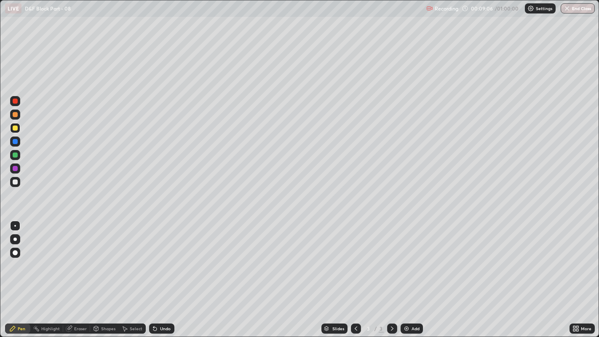
click at [169, 257] on div "Undo" at bounding box center [161, 328] width 25 height 10
click at [14, 181] on div at bounding box center [15, 181] width 5 height 5
click at [11, 257] on div at bounding box center [15, 252] width 10 height 13
click at [412, 257] on div "Add" at bounding box center [415, 328] width 8 height 4
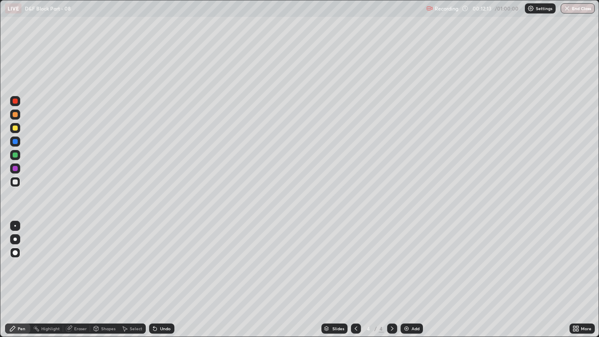
click at [15, 225] on div at bounding box center [15, 226] width 2 height 2
click at [15, 128] on div at bounding box center [15, 127] width 5 height 5
click at [351, 257] on div at bounding box center [356, 328] width 10 height 10
click at [15, 181] on div at bounding box center [15, 181] width 5 height 5
click at [17, 257] on div at bounding box center [15, 253] width 10 height 10
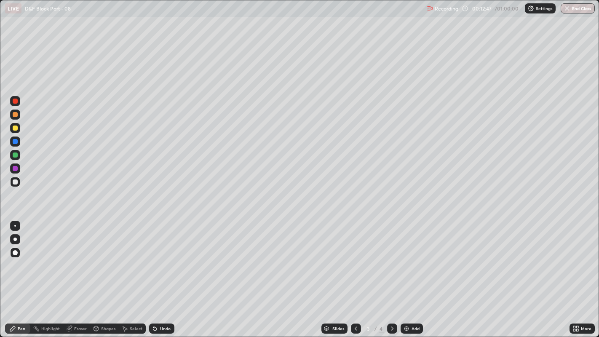
click at [14, 101] on div at bounding box center [15, 100] width 5 height 5
click at [99, 257] on div "Shapes" at bounding box center [104, 328] width 29 height 10
click at [70, 257] on icon at bounding box center [68, 328] width 5 height 5
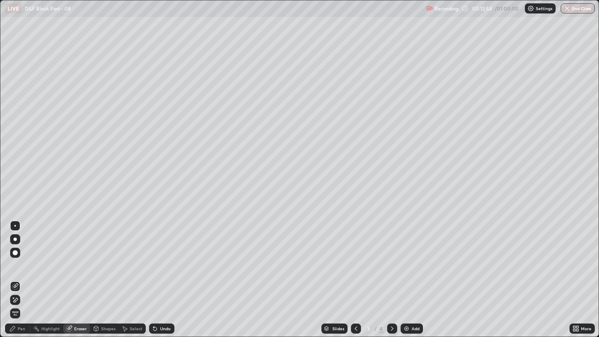
click at [24, 257] on div "Pen" at bounding box center [17, 328] width 25 height 10
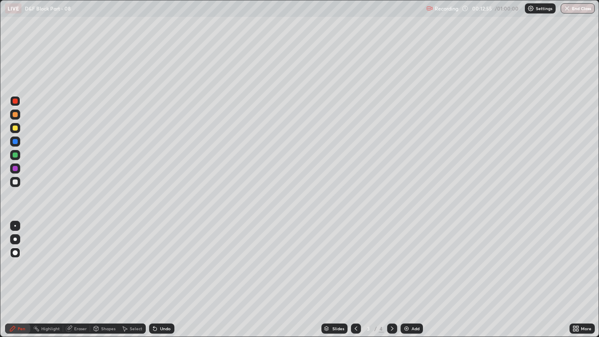
click at [16, 181] on div at bounding box center [15, 181] width 5 height 5
click at [14, 130] on div at bounding box center [15, 127] width 5 height 5
click at [14, 101] on div at bounding box center [15, 100] width 5 height 5
click at [106, 257] on div "Shapes" at bounding box center [108, 328] width 14 height 4
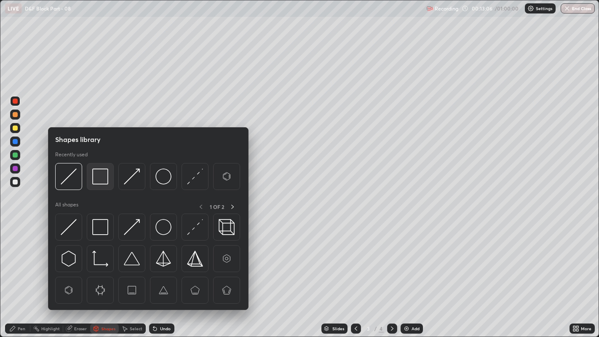
click at [98, 176] on img at bounding box center [100, 176] width 16 height 16
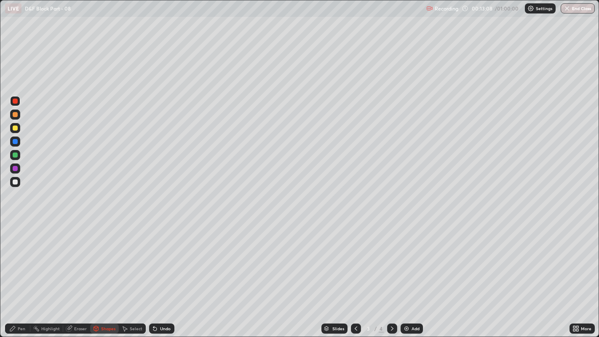
click at [19, 257] on div "Pen" at bounding box center [22, 328] width 8 height 4
click at [15, 225] on div at bounding box center [15, 226] width 2 height 2
click at [15, 182] on div at bounding box center [15, 181] width 5 height 5
click at [127, 257] on icon at bounding box center [124, 328] width 7 height 7
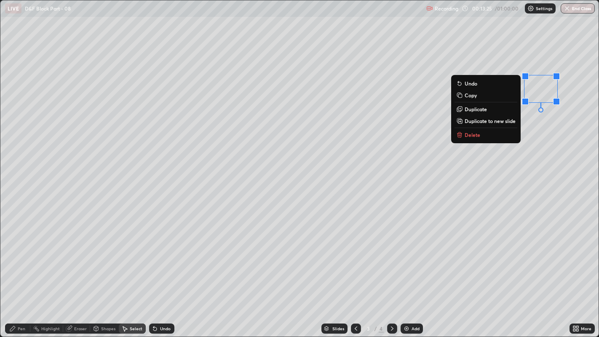
click at [476, 137] on p "Delete" at bounding box center [472, 134] width 16 height 7
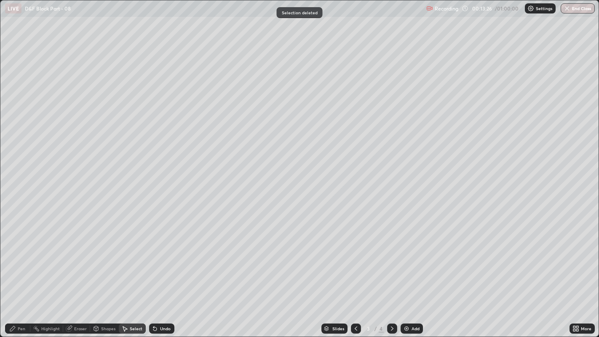
click at [18, 257] on div "Pen" at bounding box center [22, 328] width 8 height 4
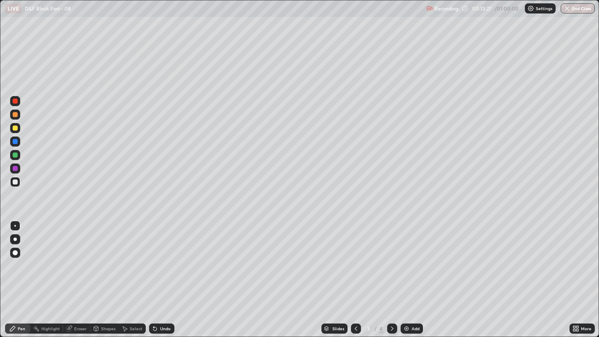
click at [15, 181] on div at bounding box center [15, 181] width 5 height 5
click at [14, 131] on div at bounding box center [15, 128] width 10 height 10
click at [391, 257] on icon at bounding box center [392, 328] width 7 height 7
click at [82, 257] on div "Eraser" at bounding box center [80, 328] width 13 height 4
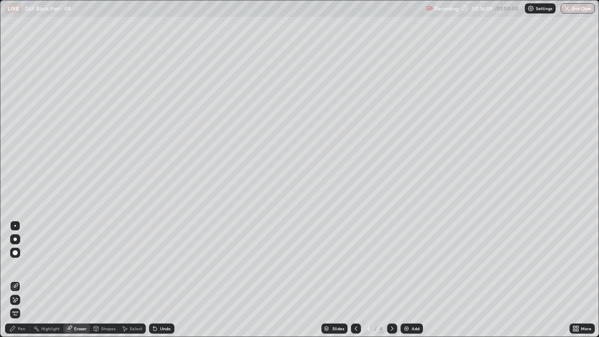
click at [15, 257] on span "Erase all" at bounding box center [15, 313] width 9 height 5
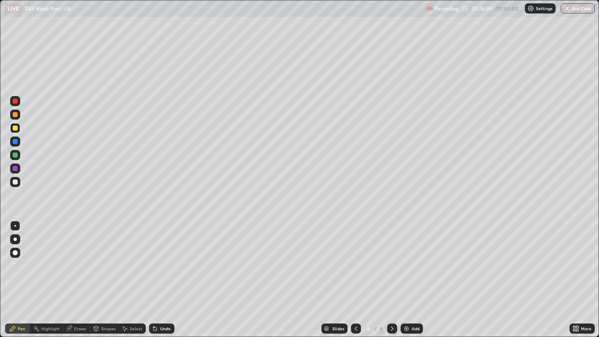
click at [16, 181] on div at bounding box center [15, 181] width 5 height 5
click at [356, 257] on icon at bounding box center [355, 328] width 7 height 7
click at [389, 257] on icon at bounding box center [392, 328] width 7 height 7
click at [159, 257] on div "Undo" at bounding box center [160, 328] width 29 height 17
click at [160, 257] on div "Undo" at bounding box center [160, 328] width 29 height 17
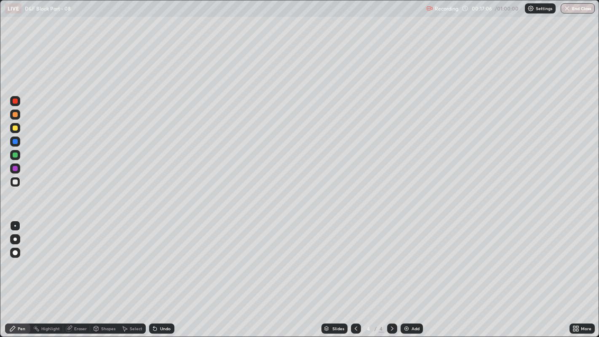
click at [159, 257] on div "Undo" at bounding box center [160, 328] width 29 height 17
click at [163, 257] on div "Undo" at bounding box center [160, 328] width 29 height 17
click at [14, 128] on div at bounding box center [15, 127] width 5 height 5
click at [17, 143] on div at bounding box center [15, 141] width 5 height 5
click at [16, 152] on div at bounding box center [15, 154] width 5 height 5
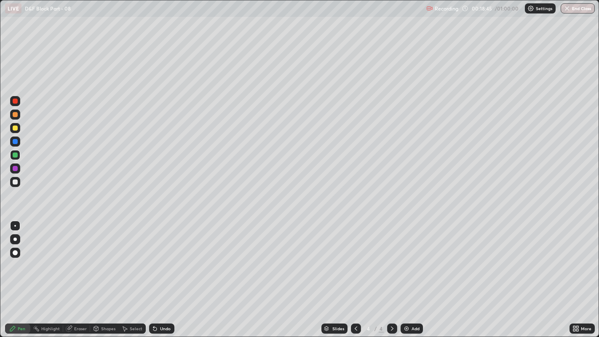
click at [16, 127] on div at bounding box center [15, 127] width 5 height 5
click at [16, 155] on div at bounding box center [15, 154] width 5 height 5
click at [13, 184] on div at bounding box center [15, 181] width 5 height 5
click at [412, 257] on div "Add" at bounding box center [415, 328] width 8 height 4
click at [101, 257] on div "Shapes" at bounding box center [108, 328] width 14 height 4
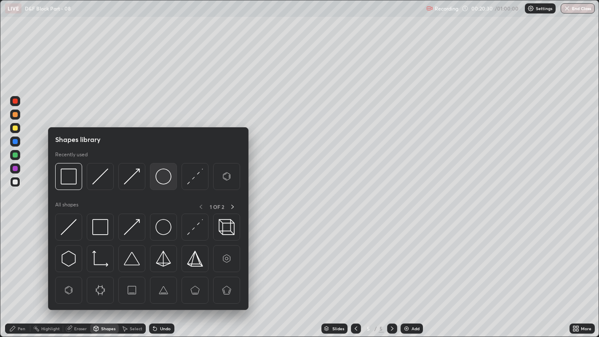
click at [165, 177] on img at bounding box center [163, 176] width 16 height 16
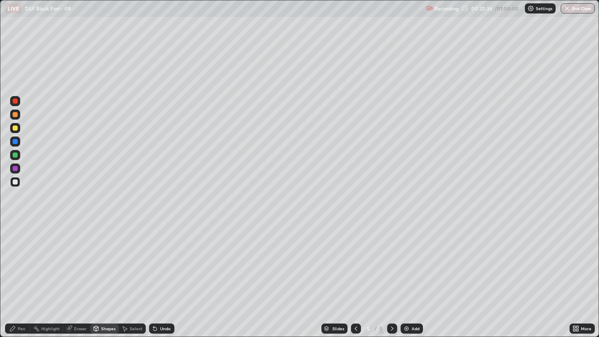
click at [23, 257] on div "Pen" at bounding box center [17, 328] width 25 height 10
click at [102, 257] on div "Shapes" at bounding box center [104, 328] width 29 height 10
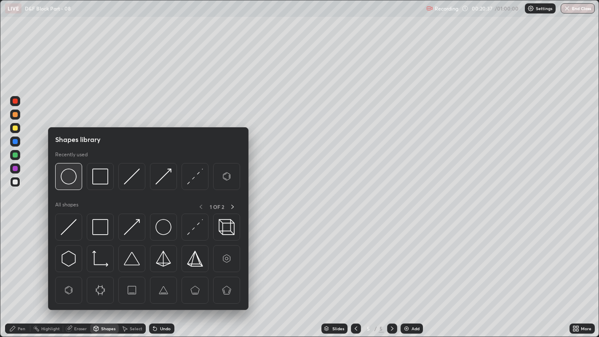
click at [69, 174] on img at bounding box center [69, 176] width 16 height 16
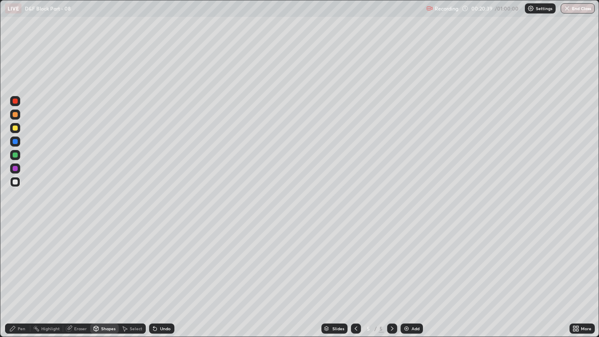
click at [154, 257] on icon at bounding box center [154, 328] width 3 height 3
click at [17, 257] on div "Pen" at bounding box center [17, 328] width 25 height 10
click at [16, 126] on div at bounding box center [15, 127] width 5 height 5
click at [15, 253] on div at bounding box center [15, 252] width 5 height 5
click at [16, 100] on div at bounding box center [15, 100] width 5 height 5
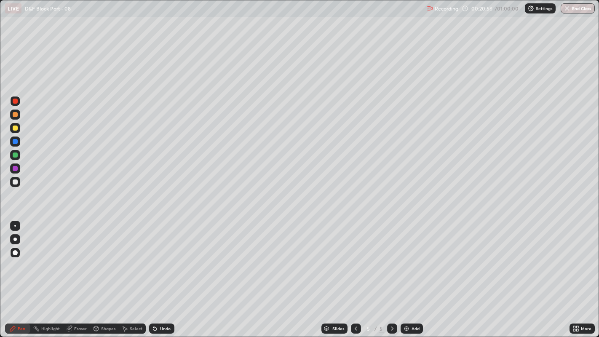
click at [16, 181] on div at bounding box center [15, 181] width 5 height 5
click at [15, 225] on div at bounding box center [15, 226] width 2 height 2
click at [354, 257] on div at bounding box center [356, 328] width 10 height 10
click at [391, 257] on icon at bounding box center [392, 328] width 7 height 7
click at [83, 257] on div "Eraser" at bounding box center [80, 328] width 13 height 4
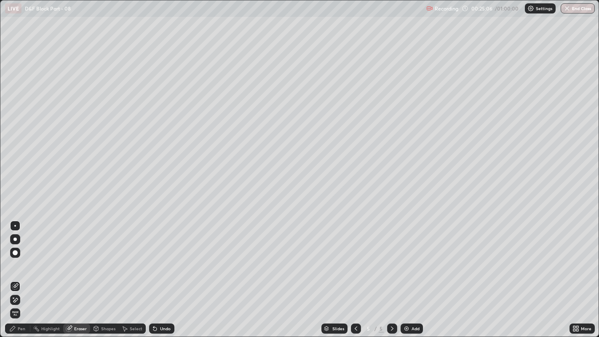
click at [15, 257] on span "Erase all" at bounding box center [15, 313] width 9 height 5
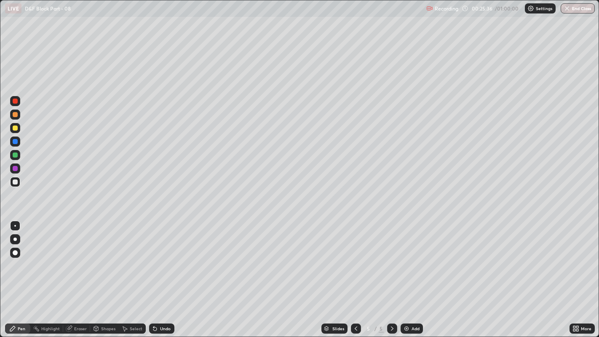
click at [159, 257] on div "Undo" at bounding box center [161, 328] width 25 height 10
click at [163, 257] on div "Undo" at bounding box center [165, 328] width 11 height 4
click at [161, 257] on div "Undo" at bounding box center [165, 328] width 11 height 4
click at [158, 257] on div "Undo" at bounding box center [161, 328] width 25 height 10
click at [161, 257] on div "Undo" at bounding box center [160, 328] width 29 height 17
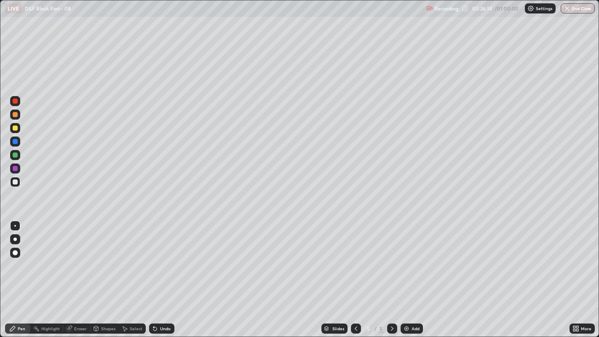
click at [409, 257] on div "Add" at bounding box center [411, 328] width 22 height 10
click at [354, 257] on icon at bounding box center [355, 328] width 3 height 4
click at [394, 257] on div at bounding box center [392, 328] width 10 height 10
click at [14, 127] on div at bounding box center [15, 127] width 5 height 5
click at [412, 257] on div "Add" at bounding box center [415, 328] width 8 height 4
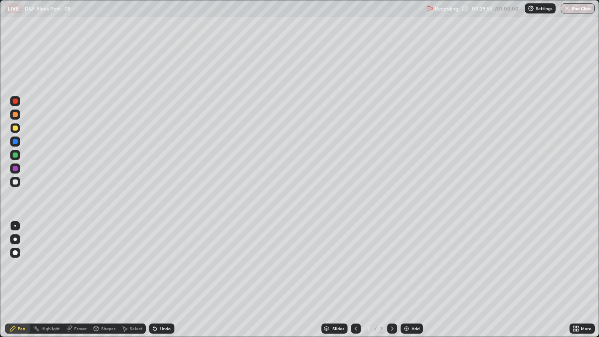
click at [354, 257] on icon at bounding box center [355, 328] width 7 height 7
click at [356, 257] on icon at bounding box center [355, 328] width 7 height 7
click at [391, 257] on icon at bounding box center [392, 328] width 7 height 7
click at [43, 257] on div "Highlight" at bounding box center [46, 328] width 33 height 10
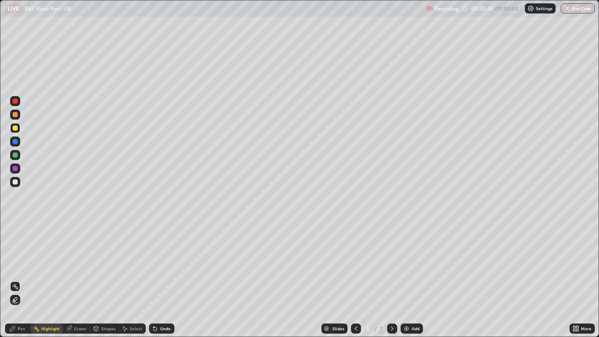
click at [391, 257] on icon at bounding box center [392, 328] width 7 height 7
click at [18, 257] on div "Pen" at bounding box center [22, 328] width 8 height 4
click at [104, 257] on div "Shapes" at bounding box center [108, 328] width 14 height 4
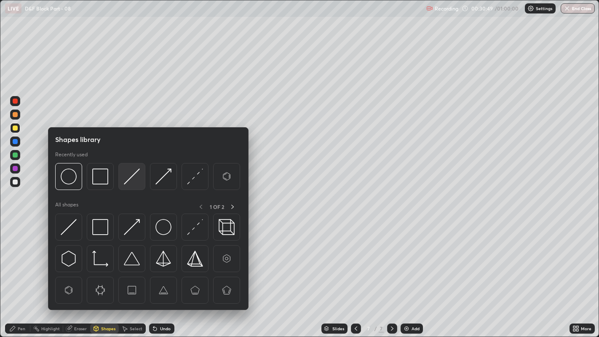
click at [132, 178] on img at bounding box center [132, 176] width 16 height 16
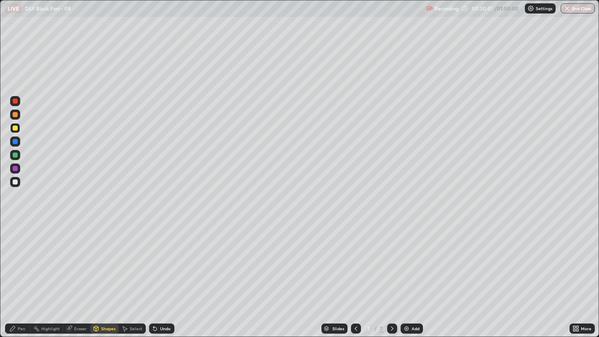
click at [25, 257] on div "Pen" at bounding box center [17, 328] width 25 height 10
click at [19, 183] on div at bounding box center [15, 182] width 10 height 10
click at [96, 257] on icon at bounding box center [96, 329] width 0 height 3
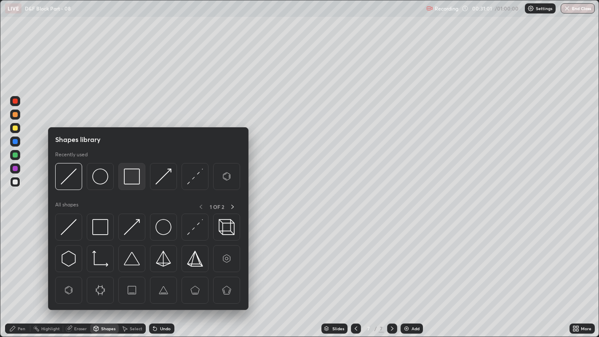
click at [128, 176] on img at bounding box center [132, 176] width 16 height 16
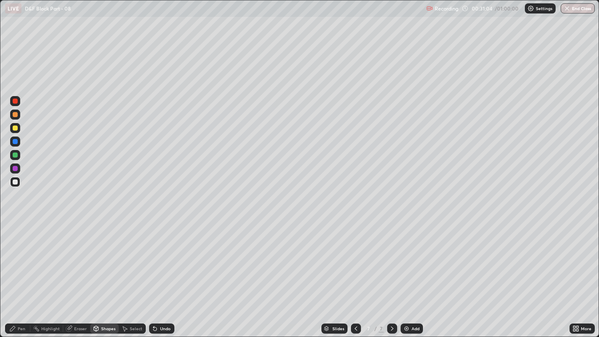
click at [25, 257] on div "Pen" at bounding box center [22, 328] width 8 height 4
click at [583, 257] on div "More" at bounding box center [581, 328] width 25 height 10
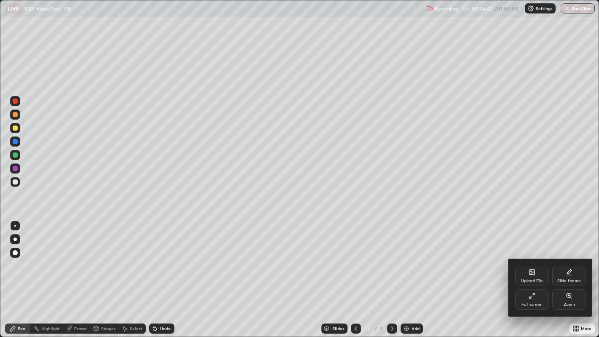
click at [524, 257] on div "Upload File" at bounding box center [532, 276] width 34 height 20
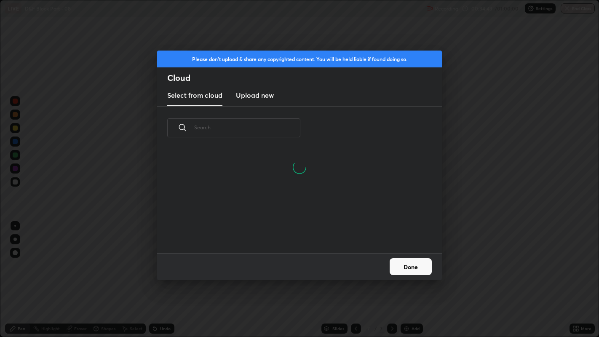
click at [258, 99] on h3 "Upload new" at bounding box center [255, 95] width 38 height 10
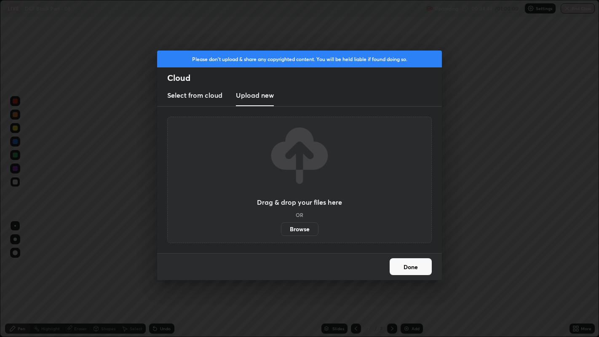
click at [291, 229] on label "Browse" at bounding box center [299, 228] width 37 height 13
click at [281, 229] on input "Browse" at bounding box center [281, 228] width 0 height 13
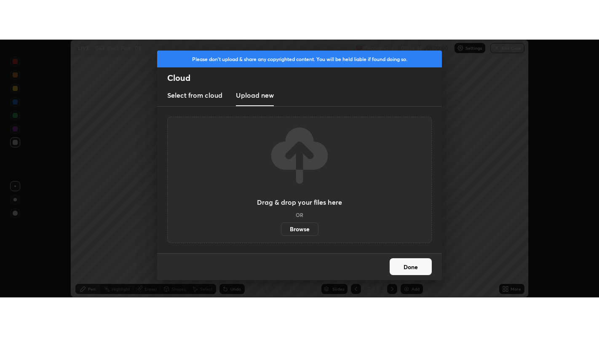
scroll to position [41835, 41494]
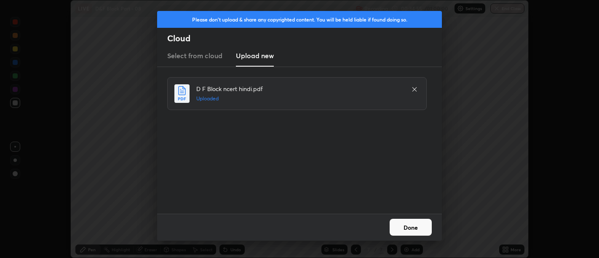
click at [416, 224] on button "Done" at bounding box center [410, 226] width 42 height 17
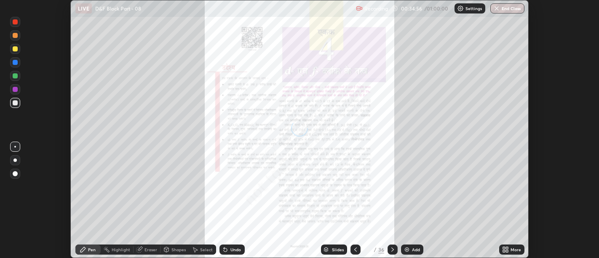
click at [512, 249] on div "More" at bounding box center [515, 249] width 11 height 4
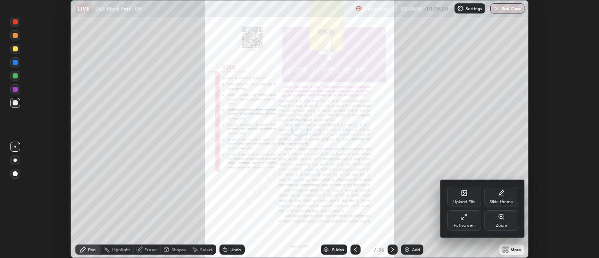
click at [467, 222] on div "Full screen" at bounding box center [464, 220] width 34 height 20
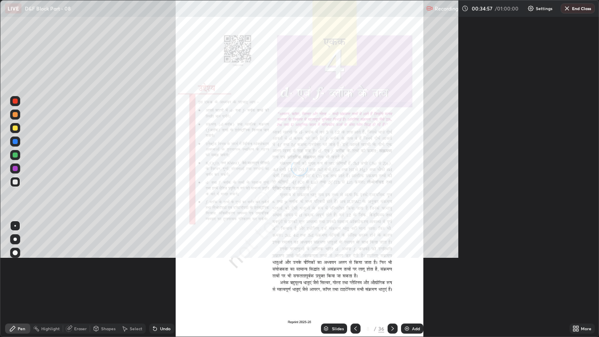
scroll to position [337, 599]
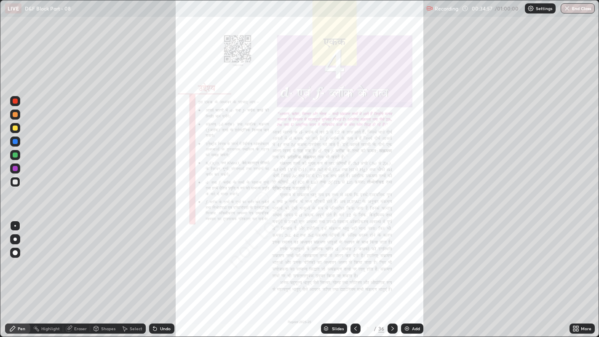
click at [336, 257] on div "Slides" at bounding box center [338, 328] width 12 height 4
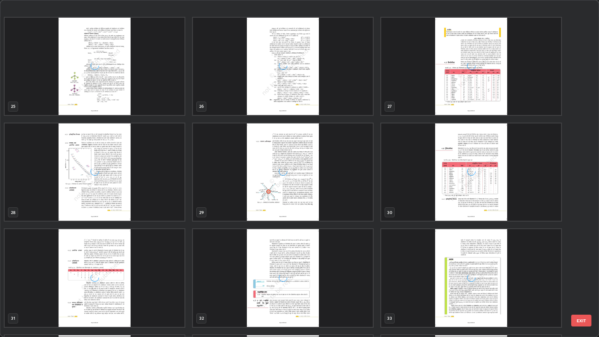
scroll to position [934, 0]
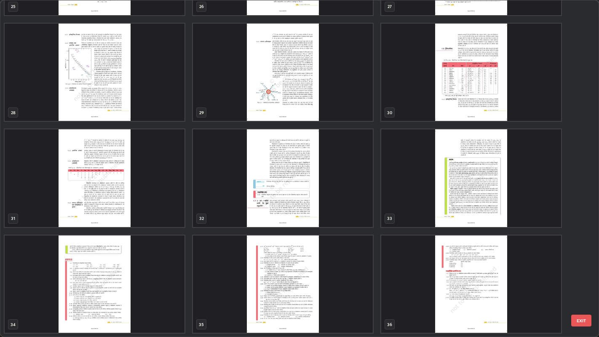
click at [481, 104] on img "grid" at bounding box center [471, 72] width 180 height 97
click at [481, 104] on div "25 26 27 28 29 30 31 32 33 34 35 36" at bounding box center [291, 168] width 583 height 336
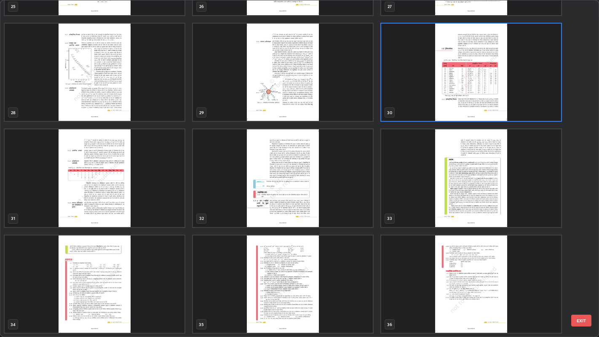
click at [483, 106] on img "grid" at bounding box center [471, 72] width 180 height 97
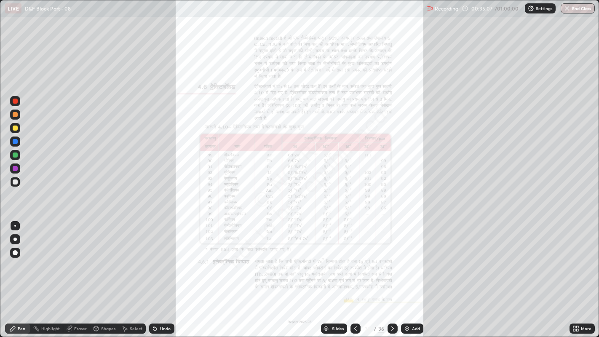
click at [391, 257] on icon at bounding box center [392, 328] width 7 height 7
click at [354, 257] on icon at bounding box center [355, 328] width 7 height 7
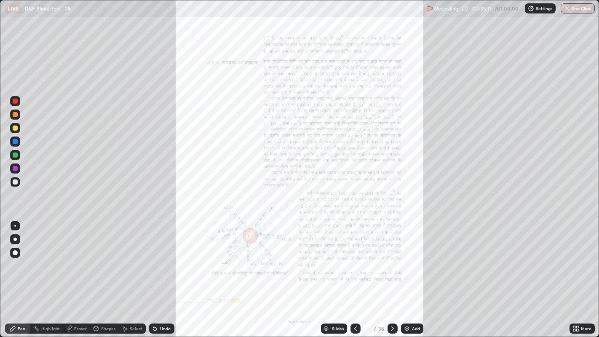
click at [354, 257] on icon at bounding box center [355, 328] width 7 height 7
click at [389, 257] on div at bounding box center [392, 328] width 10 height 10
click at [392, 257] on icon at bounding box center [392, 328] width 3 height 4
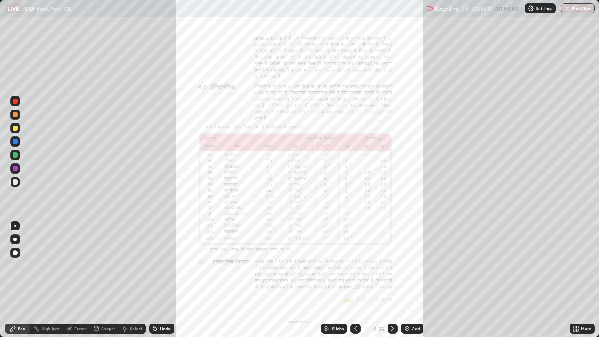
click at [396, 257] on div at bounding box center [392, 328] width 10 height 17
click at [577, 257] on icon at bounding box center [577, 327] width 2 height 2
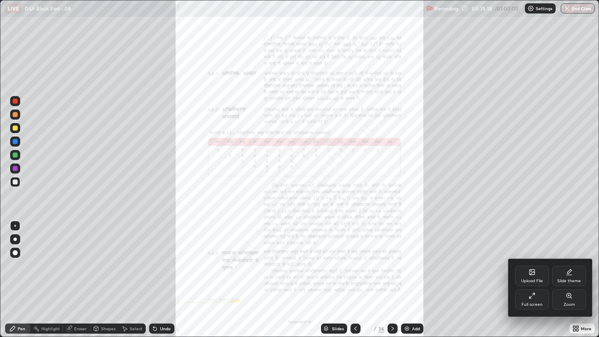
click at [572, 257] on div "Zoom" at bounding box center [569, 299] width 34 height 20
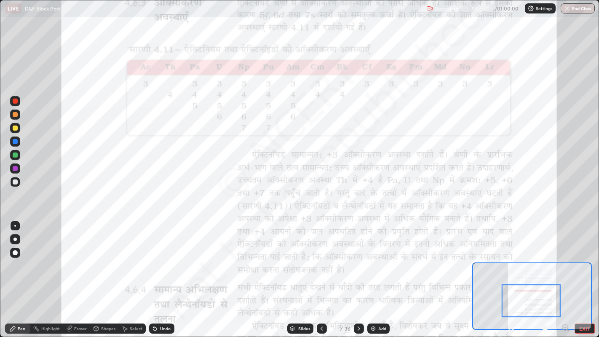
click at [15, 101] on div at bounding box center [15, 100] width 5 height 5
click at [584, 257] on button "EXIT" at bounding box center [584, 328] width 20 height 10
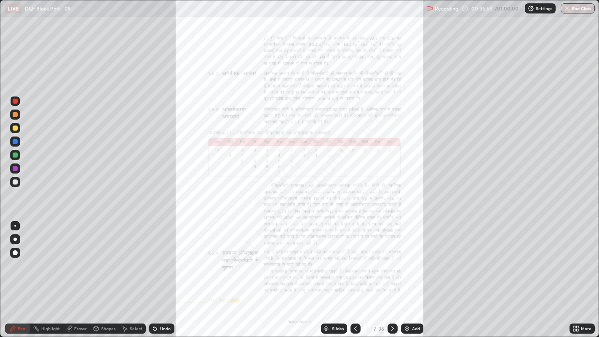
click at [339, 257] on div "Slides" at bounding box center [338, 328] width 12 height 4
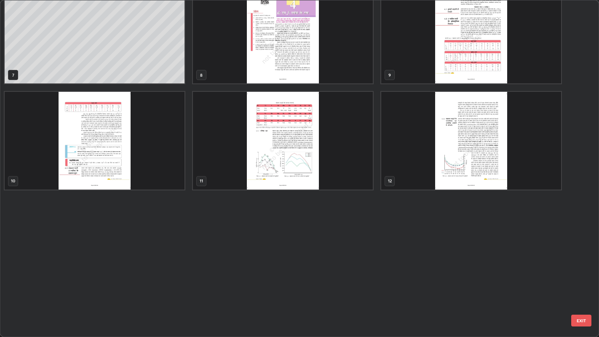
scroll to position [74, 0]
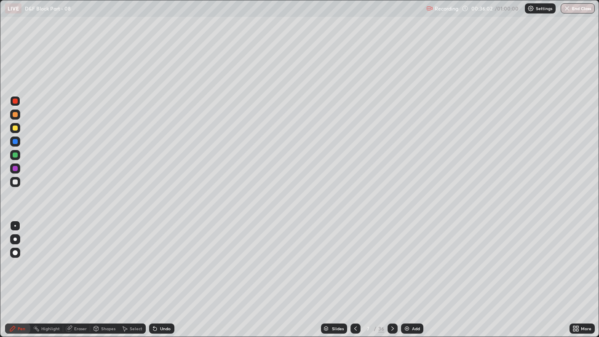
click at [404, 257] on img at bounding box center [406, 328] width 7 height 7
click at [16, 180] on div at bounding box center [15, 181] width 5 height 5
click at [338, 257] on div "Slides" at bounding box center [338, 328] width 12 height 4
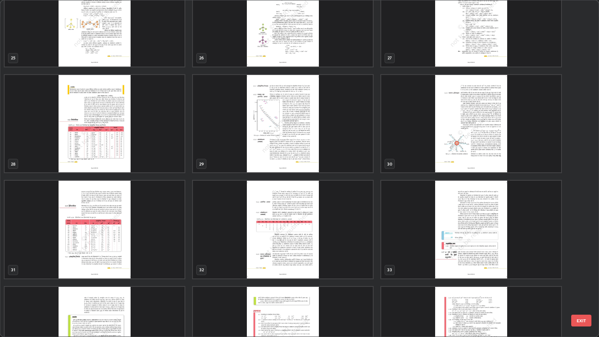
scroll to position [856, 0]
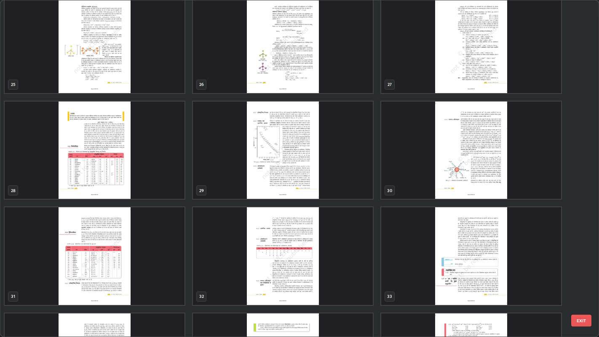
click at [472, 152] on img "grid" at bounding box center [471, 149] width 180 height 97
click at [476, 153] on img "grid" at bounding box center [471, 149] width 180 height 97
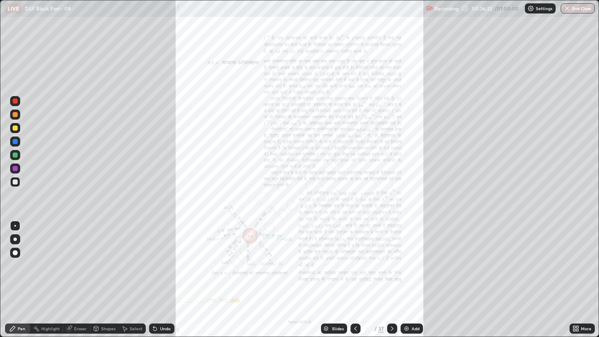
click at [480, 152] on img "grid" at bounding box center [471, 149] width 180 height 97
click at [574, 257] on icon at bounding box center [574, 327] width 2 height 2
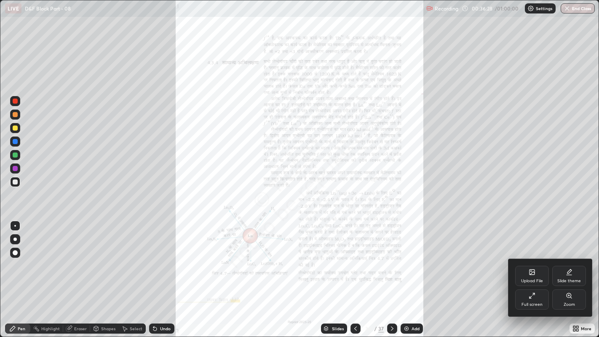
click at [570, 257] on icon at bounding box center [570, 297] width 1 height 1
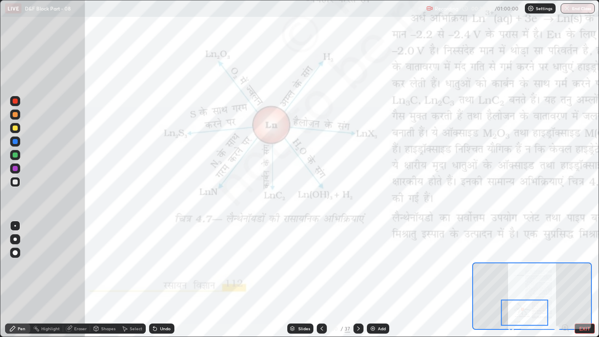
click at [15, 100] on div at bounding box center [15, 100] width 5 height 5
click at [383, 257] on div "Add" at bounding box center [378, 328] width 22 height 10
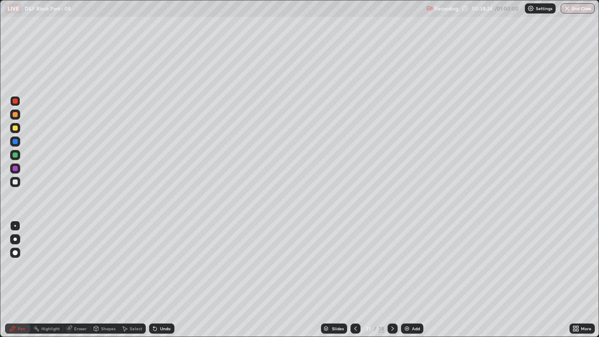
click at [20, 183] on div at bounding box center [15, 182] width 10 height 10
click at [354, 257] on icon at bounding box center [355, 328] width 7 height 7
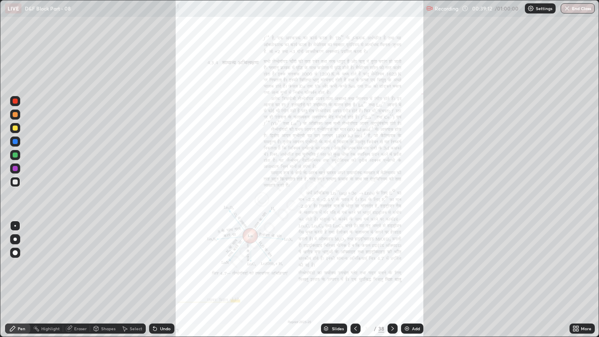
click at [588, 257] on div "More" at bounding box center [581, 328] width 25 height 10
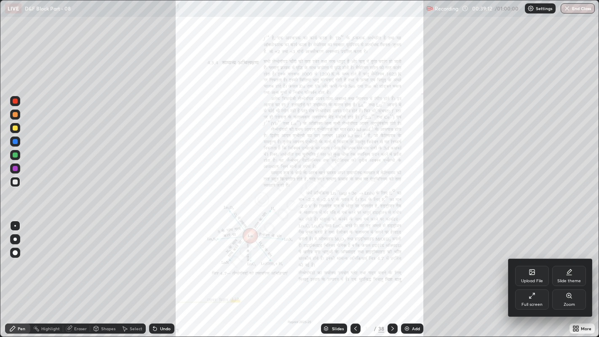
click at [577, 257] on div "Zoom" at bounding box center [569, 299] width 34 height 20
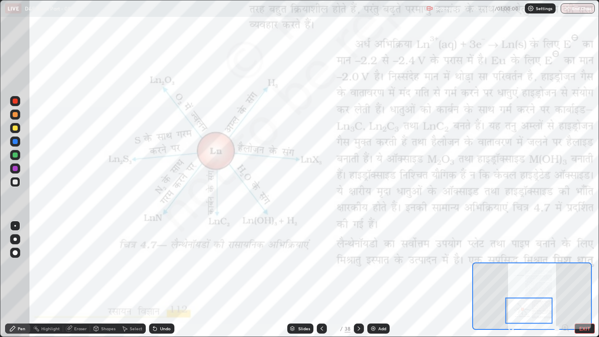
click at [76, 257] on div "Eraser" at bounding box center [76, 328] width 27 height 10
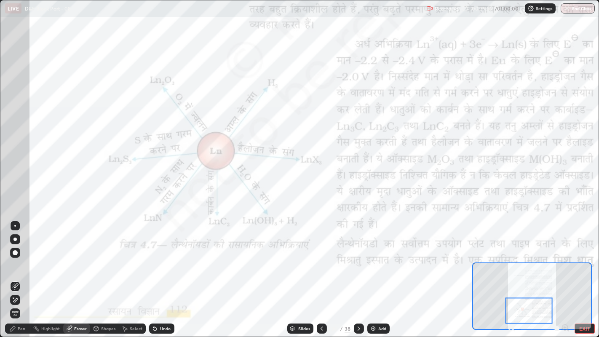
click at [16, 257] on span "Erase all" at bounding box center [15, 313] width 9 height 5
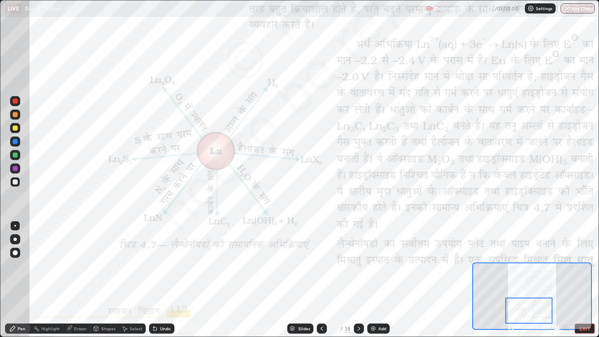
click at [16, 103] on div at bounding box center [15, 100] width 5 height 5
click at [78, 257] on div "Eraser" at bounding box center [80, 328] width 13 height 4
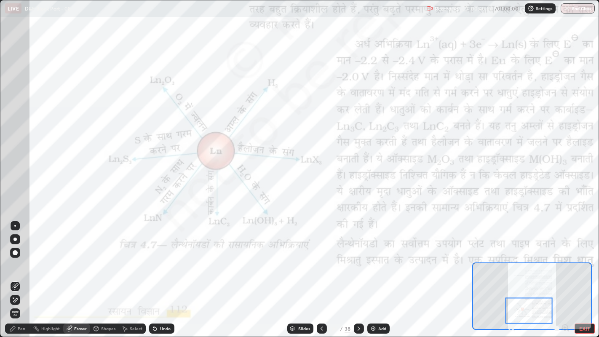
click at [13, 257] on span "Erase all" at bounding box center [15, 313] width 9 height 5
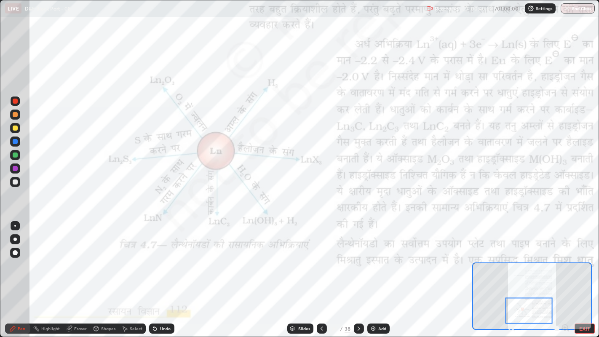
click at [103, 257] on div "Shapes" at bounding box center [108, 328] width 14 height 4
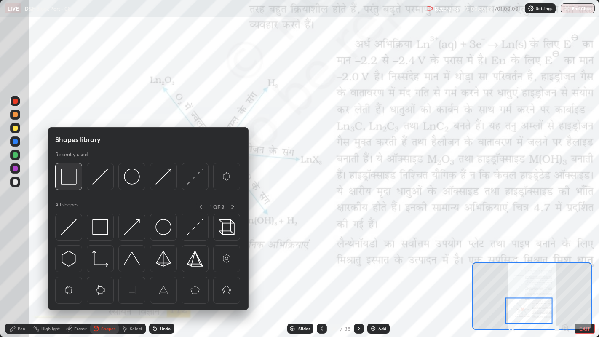
click at [68, 176] on img at bounding box center [69, 176] width 16 height 16
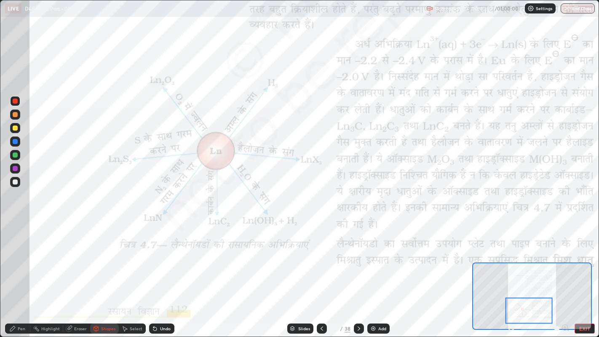
click at [166, 257] on div "Undo" at bounding box center [165, 328] width 11 height 4
click at [25, 257] on div "Pen" at bounding box center [22, 328] width 8 height 4
click at [154, 257] on icon at bounding box center [154, 328] width 3 height 3
click at [21, 257] on div "Pen" at bounding box center [17, 328] width 25 height 10
click at [15, 225] on div at bounding box center [15, 226] width 2 height 2
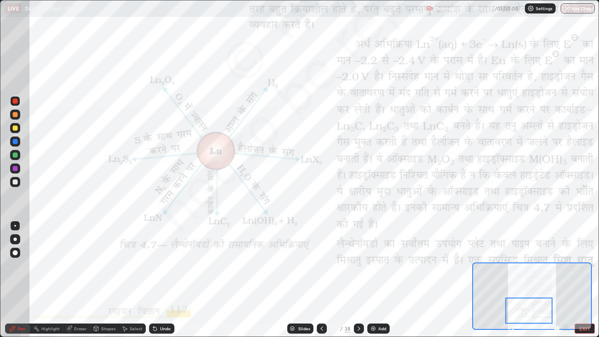
click at [297, 257] on div "Slides" at bounding box center [300, 328] width 26 height 10
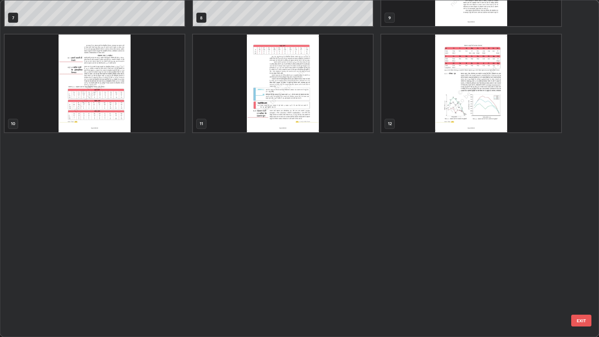
scroll to position [0, 0]
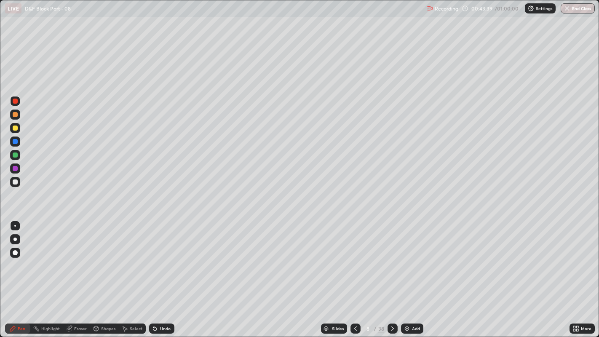
click at [15, 181] on div at bounding box center [15, 181] width 5 height 5
click at [15, 253] on div at bounding box center [15, 252] width 5 height 5
click at [15, 225] on div at bounding box center [15, 226] width 2 height 2
click at [16, 181] on div at bounding box center [15, 181] width 5 height 5
click at [75, 257] on div "Eraser" at bounding box center [76, 328] width 27 height 10
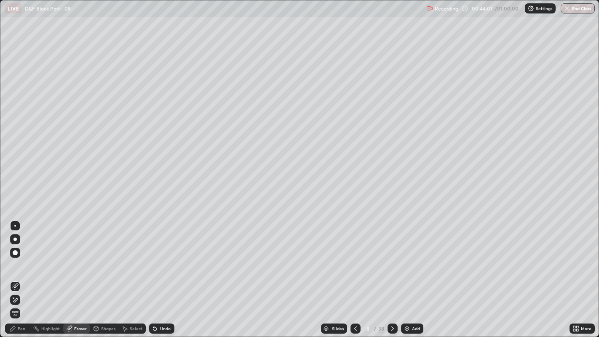
click at [23, 257] on div "Pen" at bounding box center [22, 328] width 8 height 4
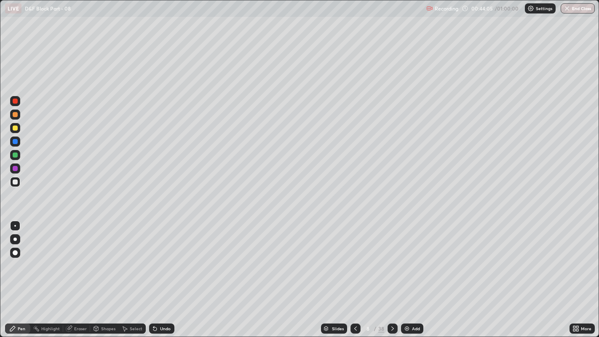
click at [152, 257] on icon at bounding box center [155, 328] width 7 height 7
click at [16, 125] on div at bounding box center [15, 127] width 5 height 5
click at [15, 182] on div at bounding box center [15, 181] width 5 height 5
click at [157, 257] on div "Undo" at bounding box center [161, 328] width 25 height 10
click at [416, 257] on div "Add" at bounding box center [416, 328] width 8 height 4
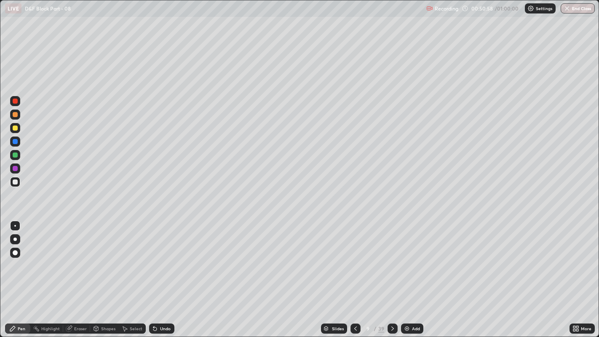
click at [72, 257] on div "Eraser" at bounding box center [76, 328] width 27 height 10
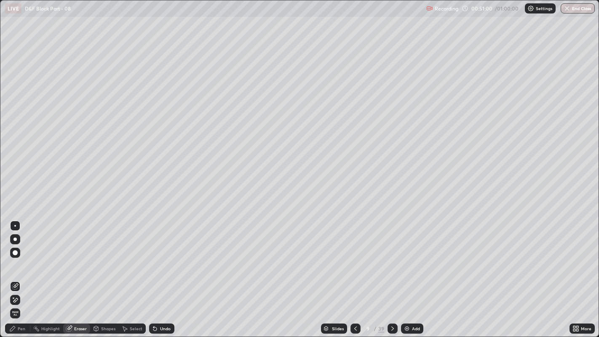
click at [22, 257] on div "Pen" at bounding box center [17, 328] width 25 height 10
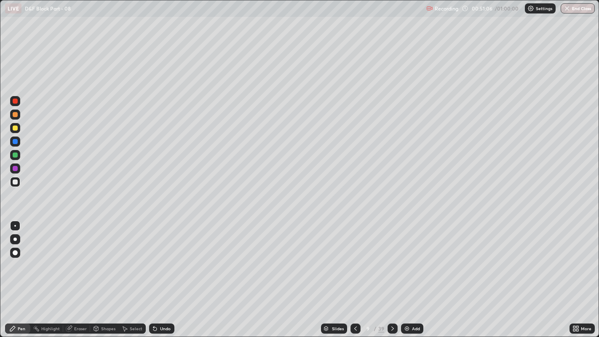
click at [163, 257] on div "Undo" at bounding box center [161, 328] width 25 height 10
click at [14, 130] on div at bounding box center [15, 127] width 5 height 5
click at [41, 257] on div "Highlight" at bounding box center [50, 328] width 19 height 4
click at [14, 257] on icon at bounding box center [12, 328] width 7 height 7
click at [15, 179] on div at bounding box center [15, 181] width 5 height 5
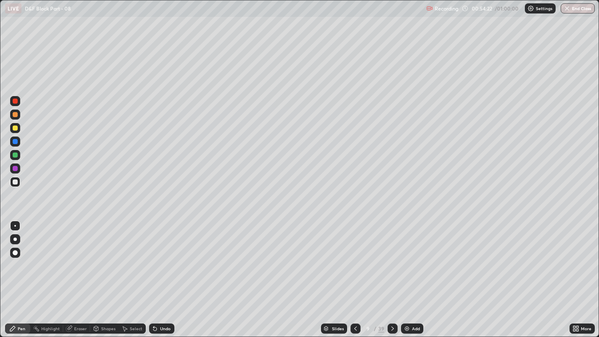
click at [350, 257] on div at bounding box center [355, 328] width 10 height 10
click at [391, 257] on icon at bounding box center [392, 328] width 7 height 7
click at [588, 5] on button "End Class" at bounding box center [577, 8] width 33 height 10
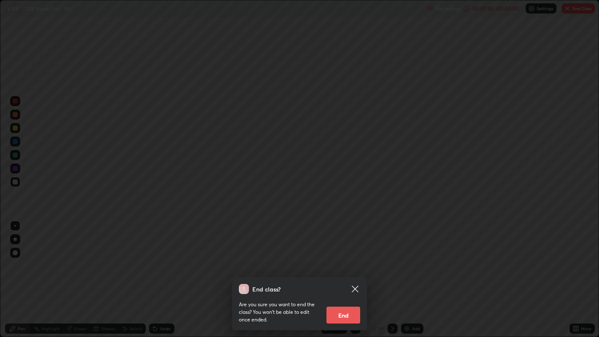
click at [349, 257] on button "End" at bounding box center [343, 314] width 34 height 17
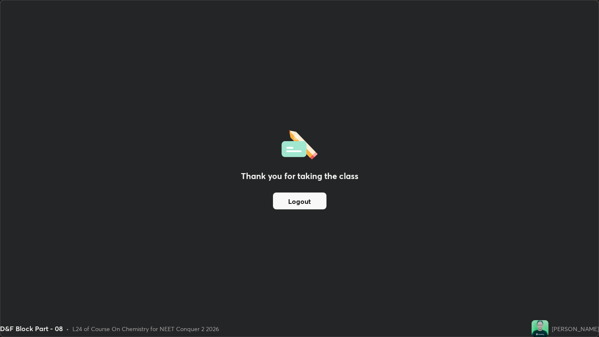
click at [282, 54] on div "Thank you for taking the class Logout" at bounding box center [299, 168] width 598 height 336
click at [295, 196] on button "Logout" at bounding box center [299, 200] width 53 height 17
